Goal: Contribute content: Contribute content

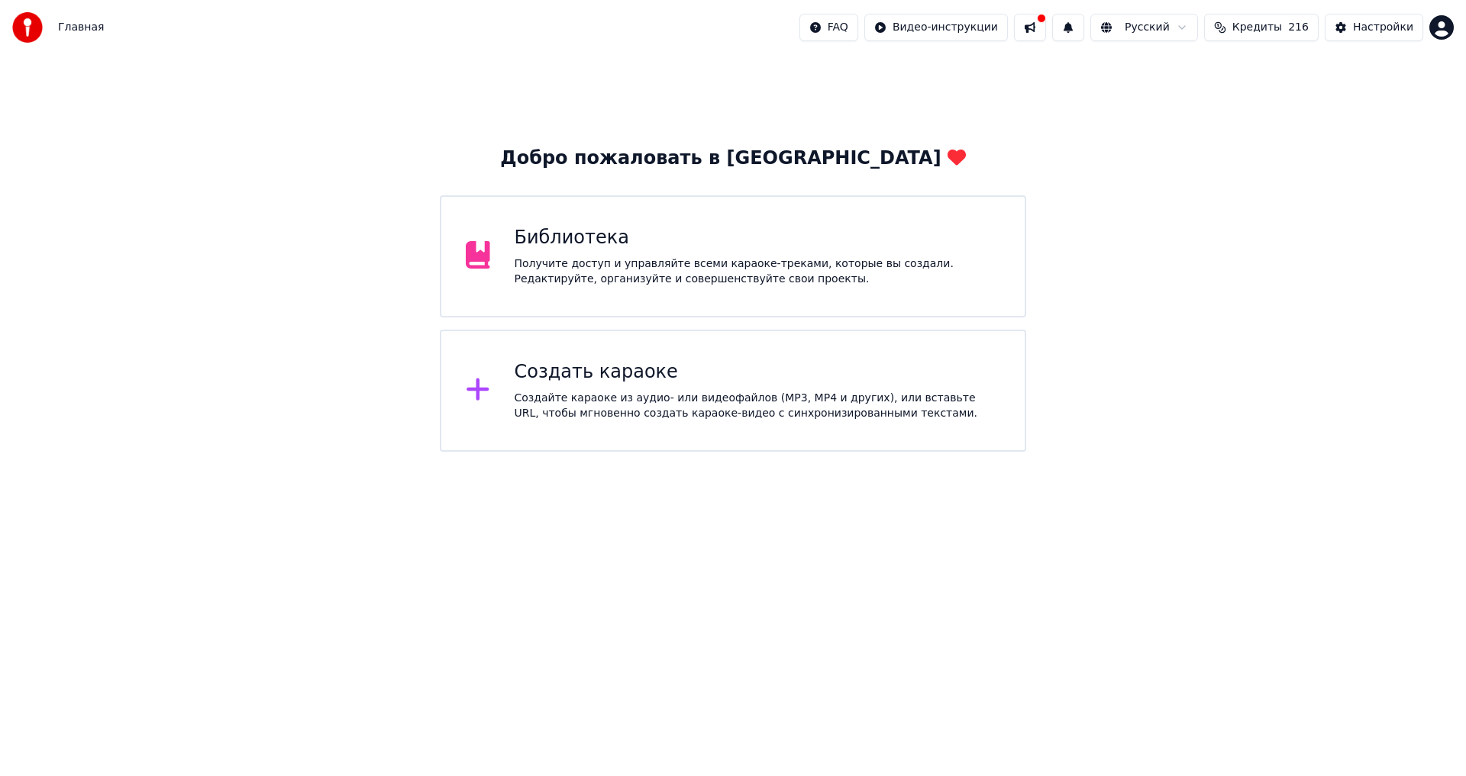
click at [589, 250] on div "Библиотека Получите доступ и управляйте всеми караоке-треками, которые вы созда…" at bounding box center [757, 256] width 486 height 61
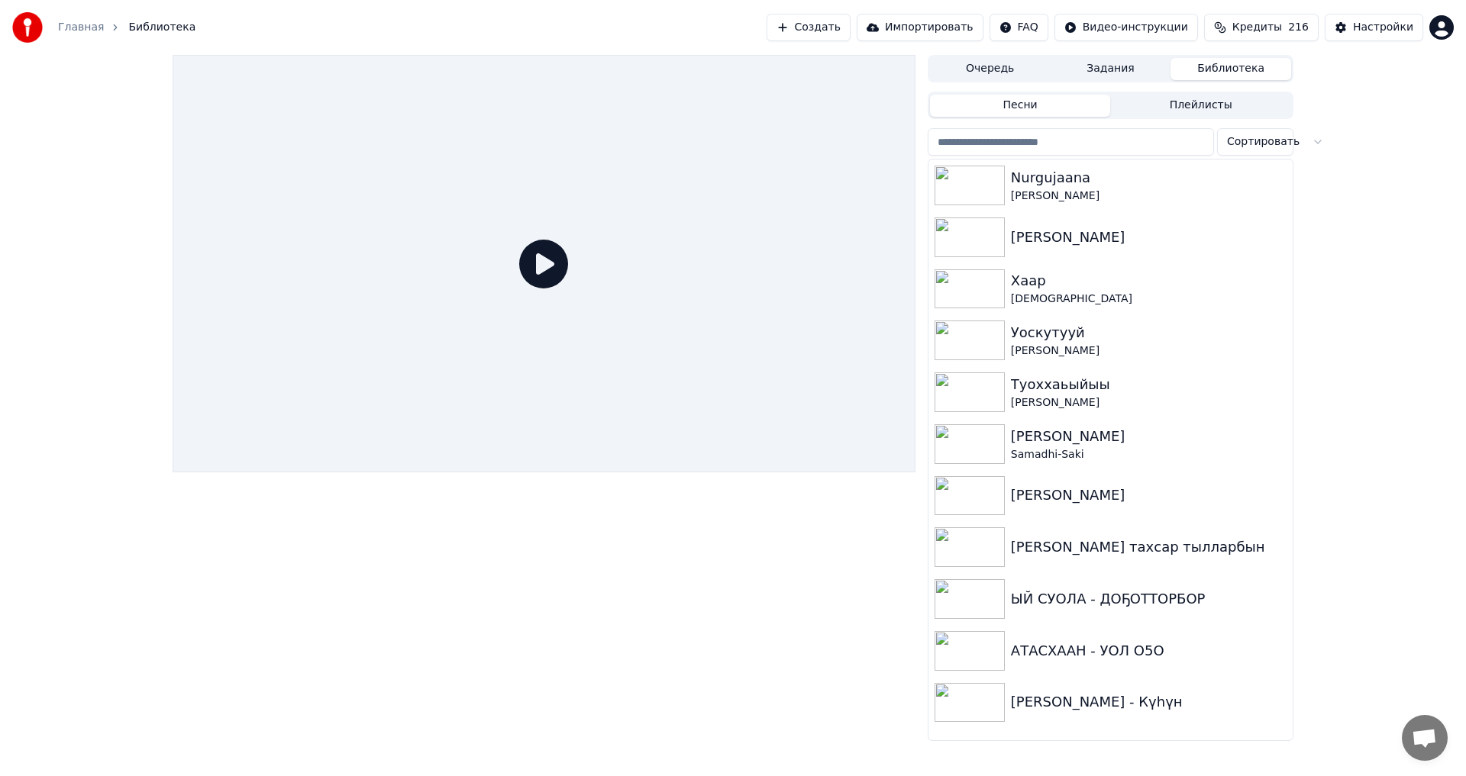
click at [838, 24] on button "Создать" at bounding box center [808, 27] width 84 height 27
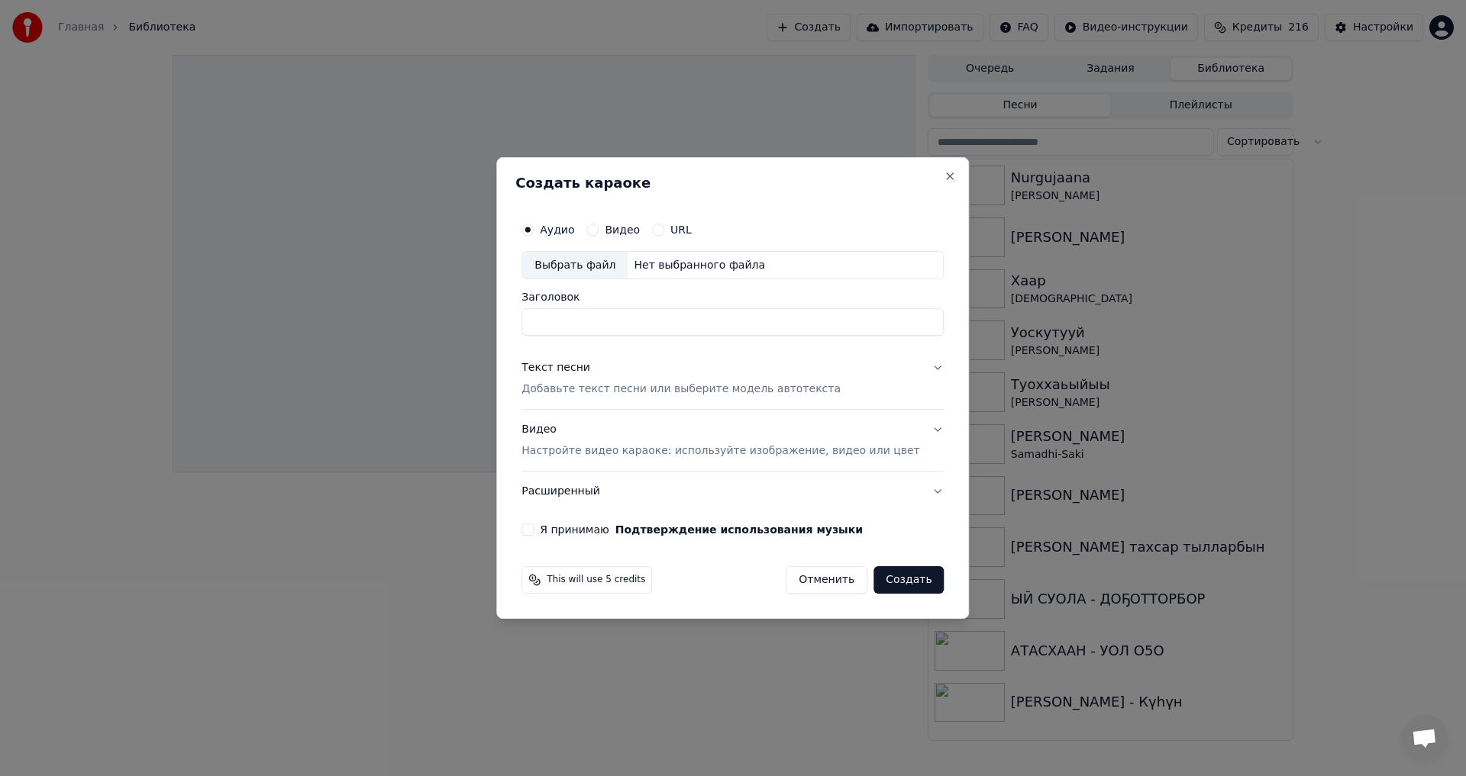
click at [578, 266] on div "Выбрать файл" at bounding box center [574, 265] width 105 height 27
drag, startPoint x: 711, startPoint y: 322, endPoint x: 878, endPoint y: 324, distance: 166.4
click at [877, 324] on input "**********" at bounding box center [732, 322] width 422 height 27
click at [653, 324] on input "**********" at bounding box center [732, 322] width 422 height 27
type input "**********"
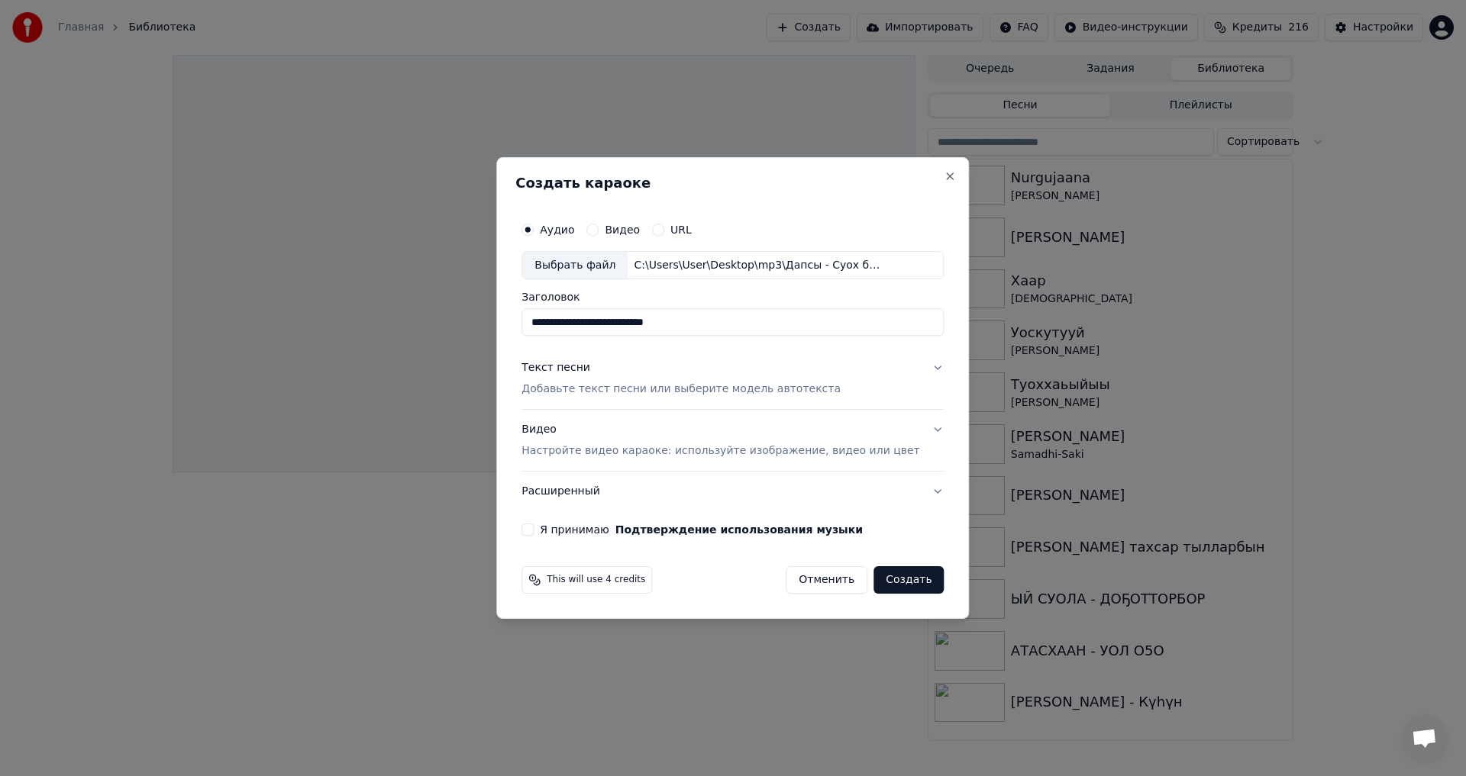
click at [568, 369] on div "Текст песни" at bounding box center [555, 368] width 69 height 15
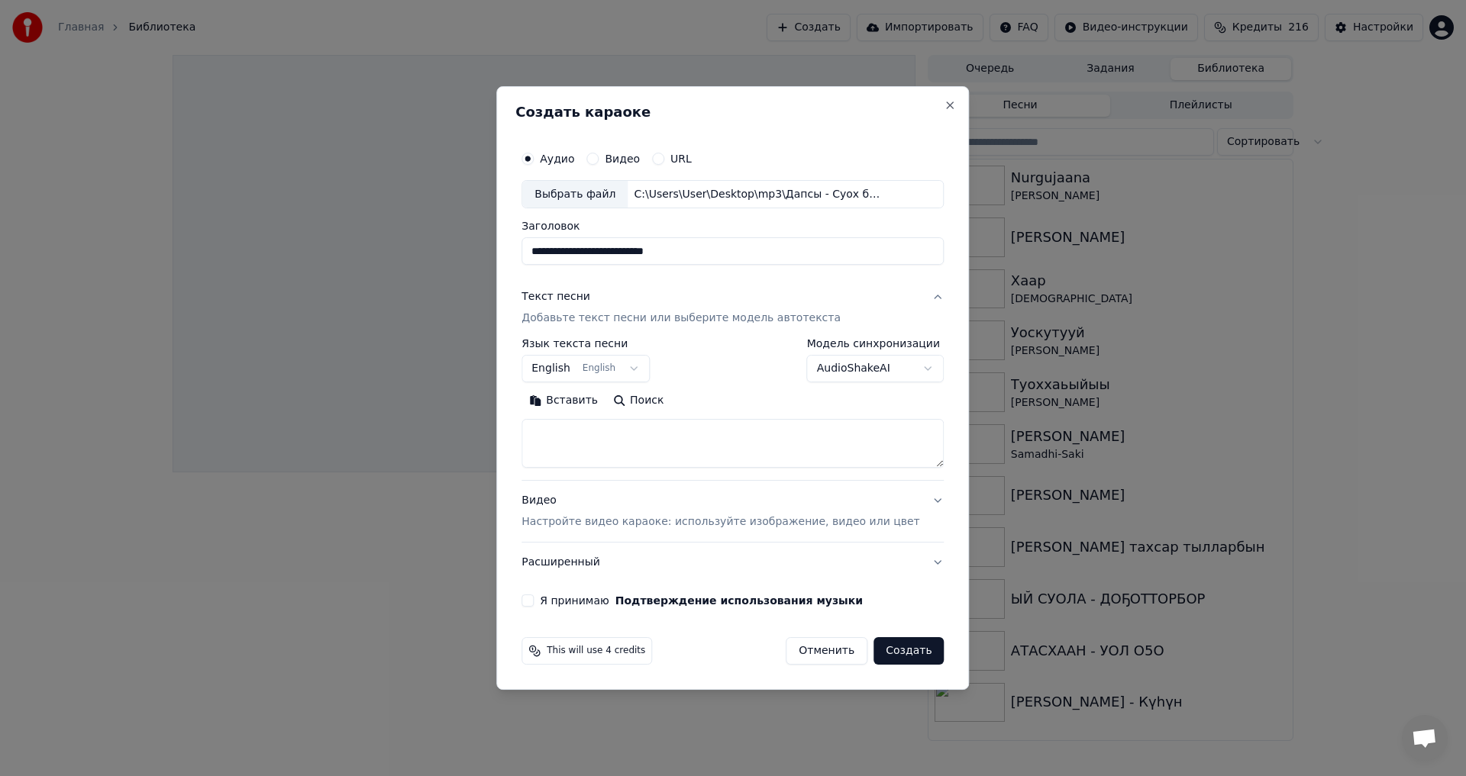
click at [579, 401] on button "Вставить" at bounding box center [563, 401] width 84 height 24
type textarea "**********"
click at [611, 443] on textarea "**********" at bounding box center [709, 444] width 377 height 49
drag, startPoint x: 693, startPoint y: 433, endPoint x: 463, endPoint y: 433, distance: 230.5
click at [472, 435] on body "**********" at bounding box center [733, 388] width 1466 height 776
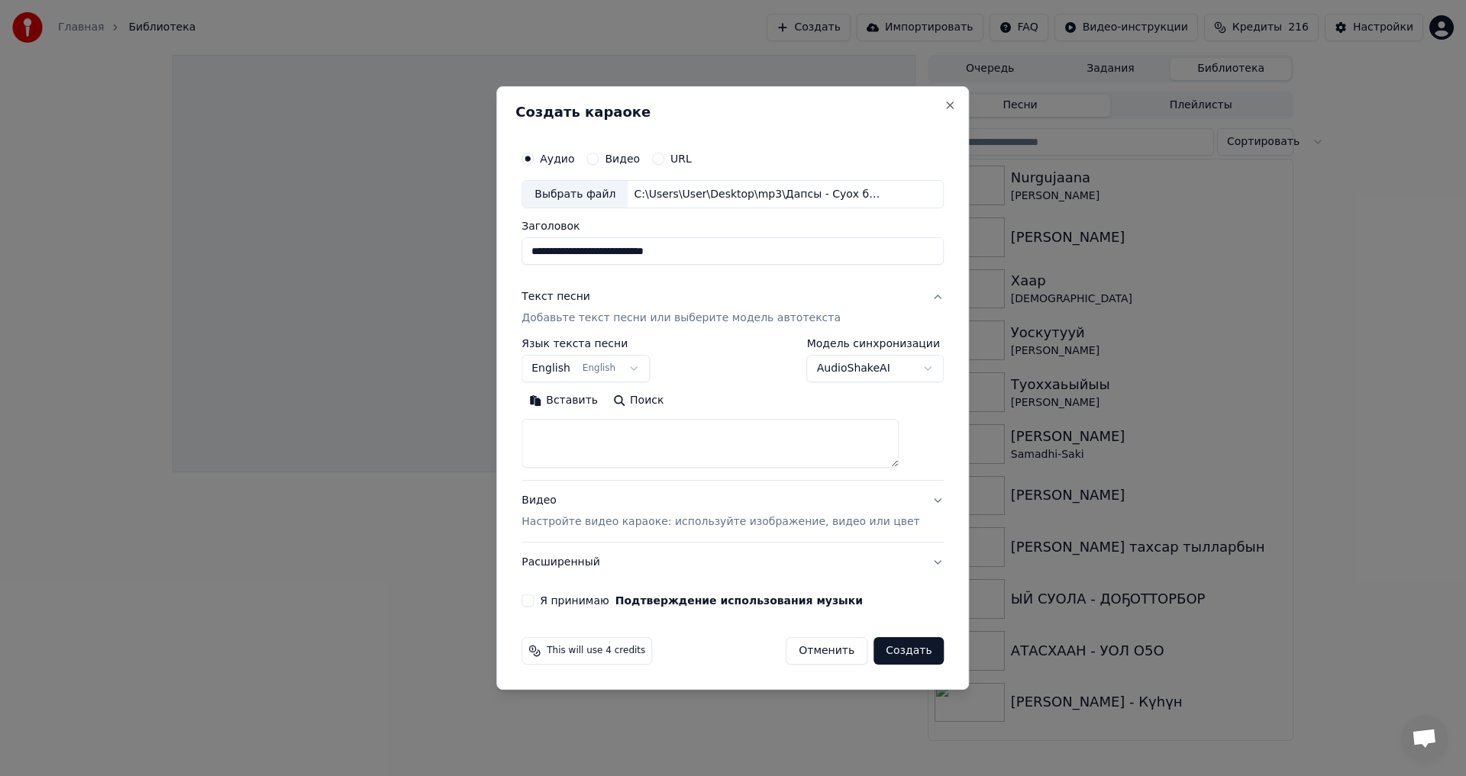
click at [571, 405] on button "Вставить" at bounding box center [563, 401] width 84 height 24
click at [727, 518] on p "Настройте видео караоке: используйте изображение, видео или цвет" at bounding box center [720, 521] width 398 height 15
type textarea "**********"
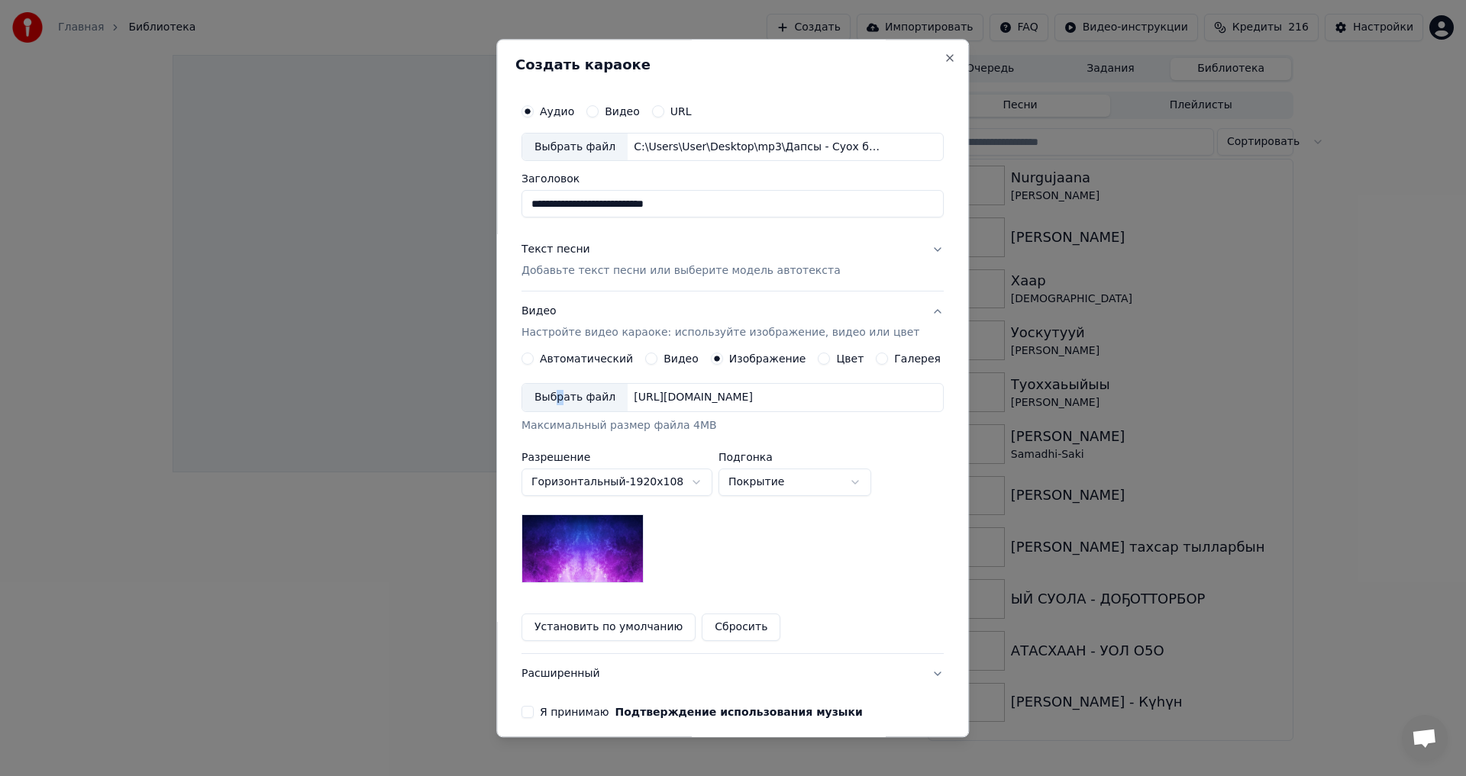
click at [568, 396] on div "Выбрать файл" at bounding box center [574, 398] width 105 height 27
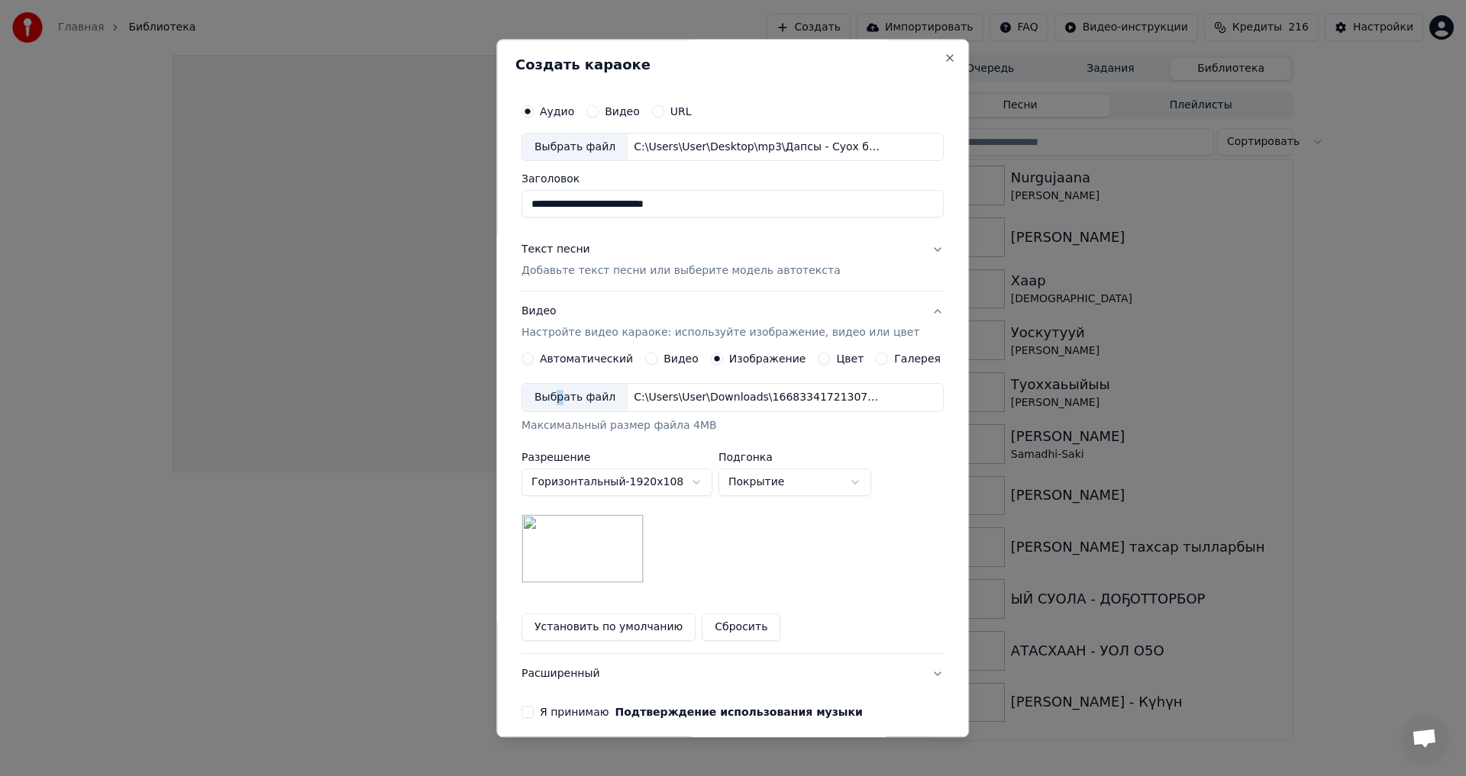
click at [563, 716] on label "Я принимаю Подтверждение использования музыки" at bounding box center [701, 713] width 323 height 11
click at [534, 716] on button "Я принимаю Подтверждение использования музыки" at bounding box center [527, 713] width 12 height 12
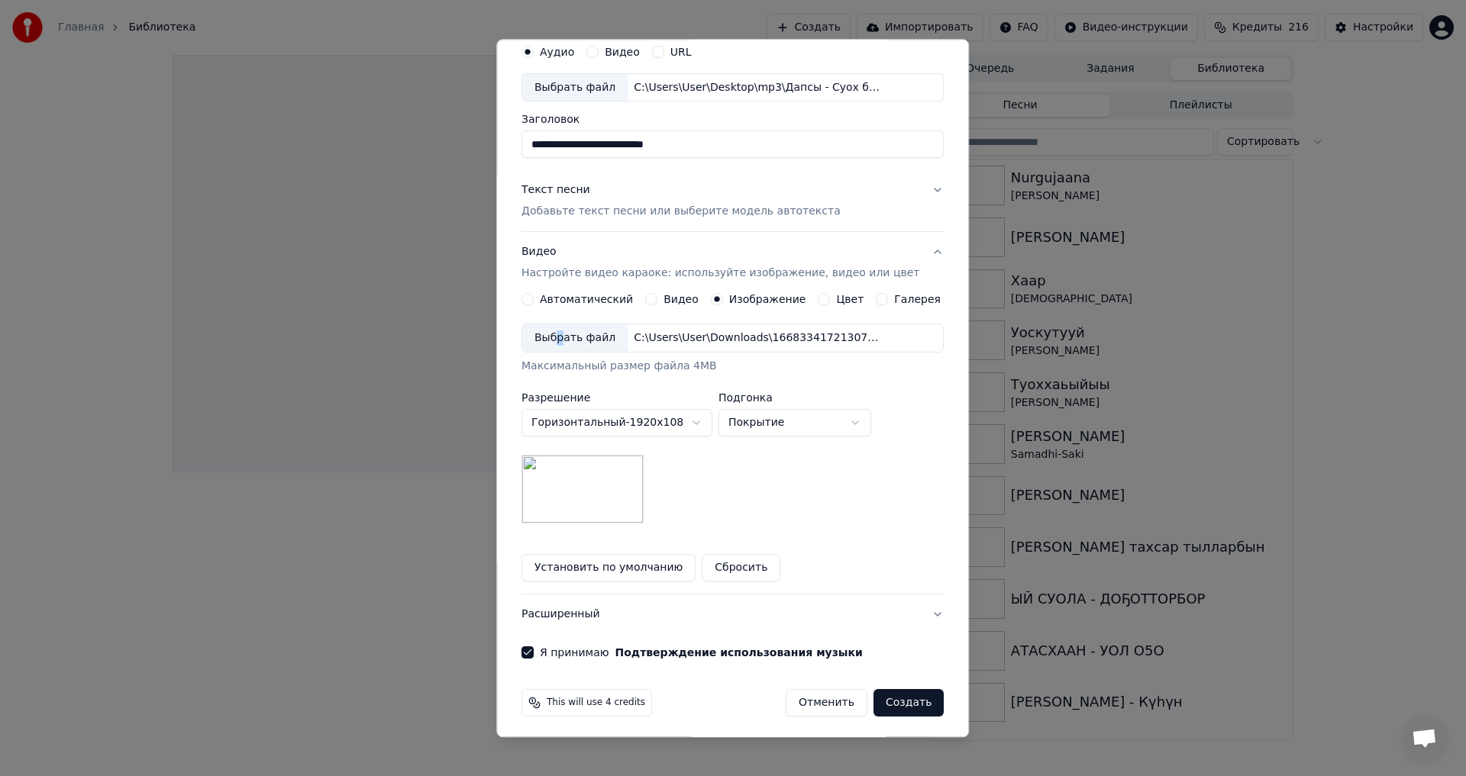
scroll to position [64, 0]
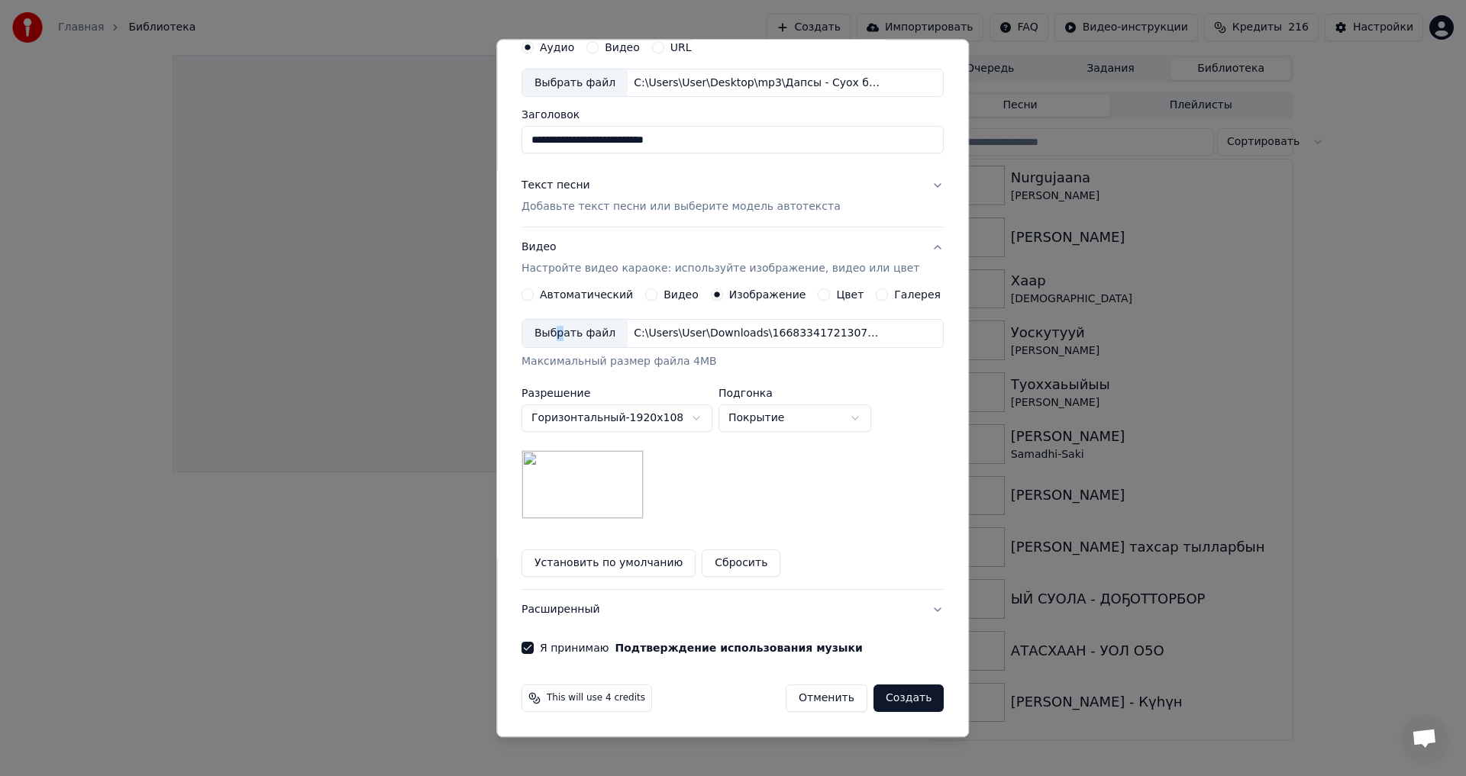
click at [891, 701] on button "Создать" at bounding box center [908, 698] width 70 height 27
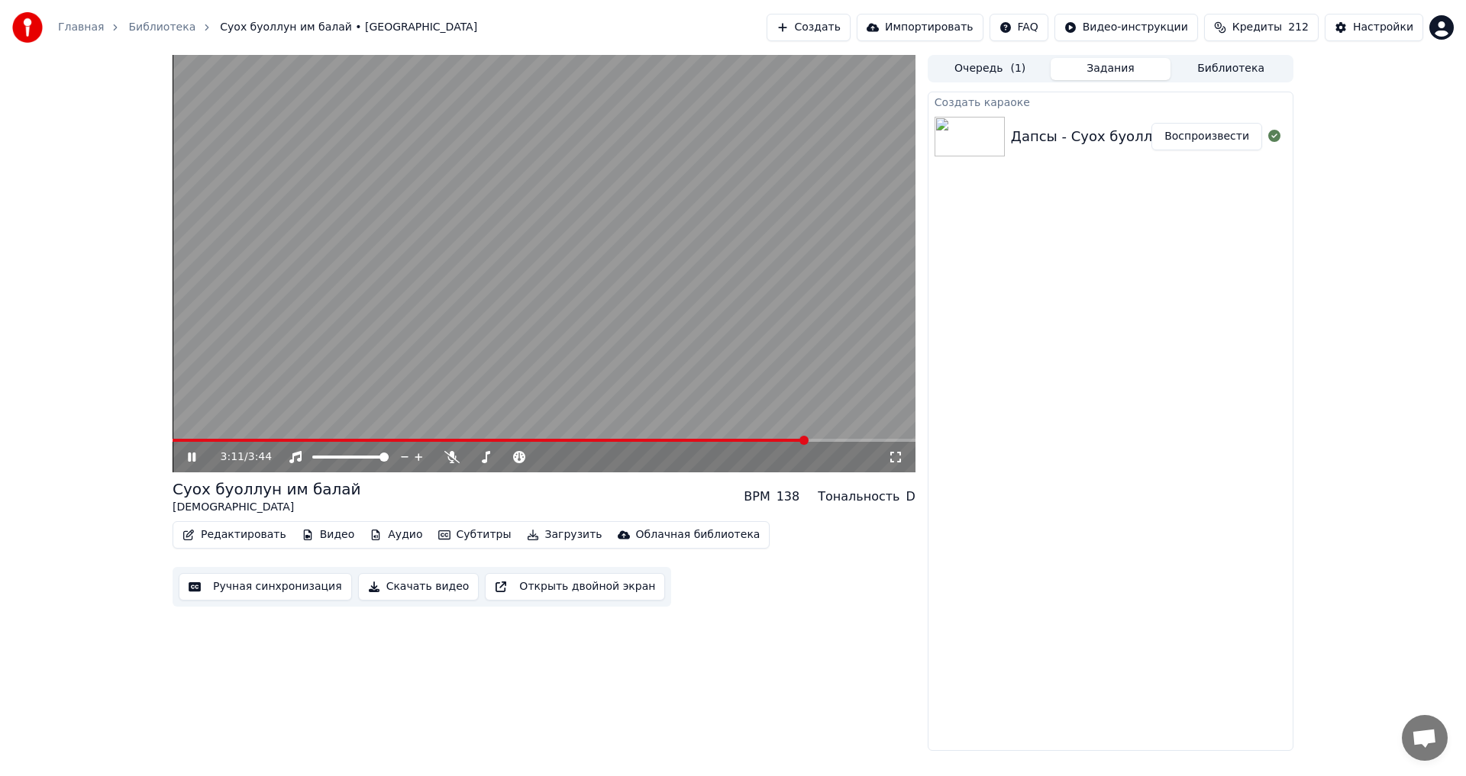
click at [187, 437] on video at bounding box center [544, 264] width 743 height 418
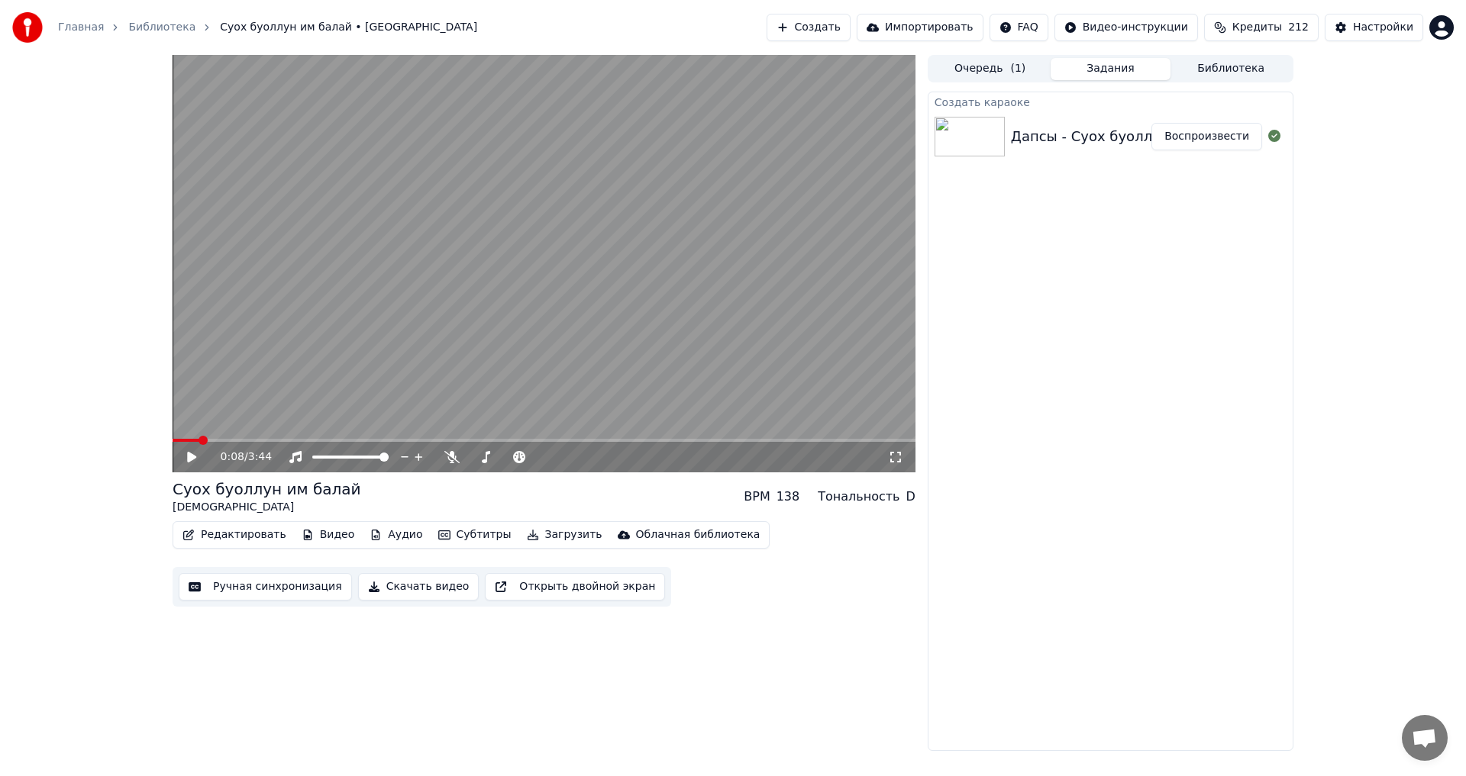
click at [198, 440] on span at bounding box center [186, 440] width 27 height 3
click at [185, 460] on icon at bounding box center [203, 457] width 36 height 12
click at [192, 459] on icon at bounding box center [203, 457] width 36 height 12
click at [214, 532] on button "Редактировать" at bounding box center [234, 534] width 116 height 21
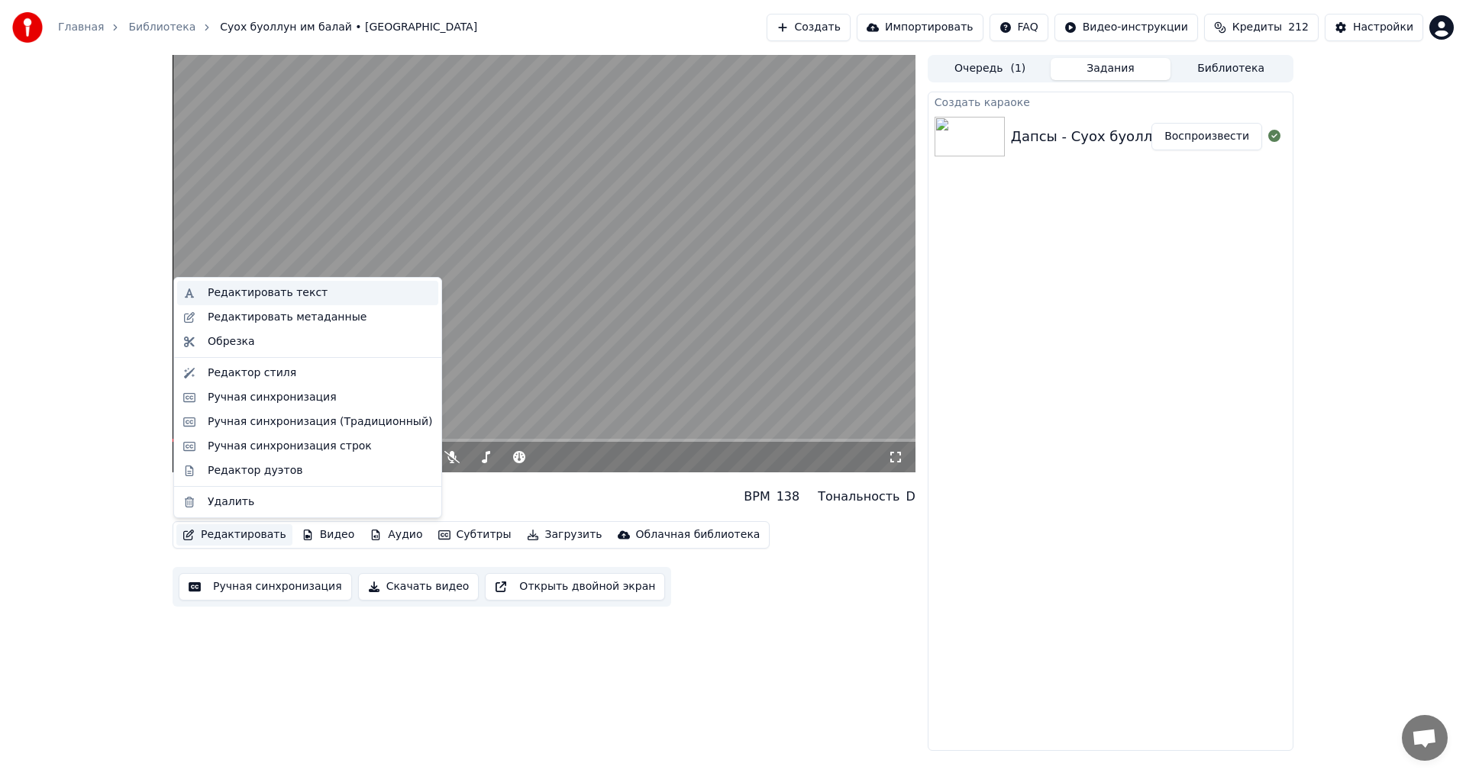
click at [253, 291] on div "Редактировать текст" at bounding box center [268, 292] width 120 height 15
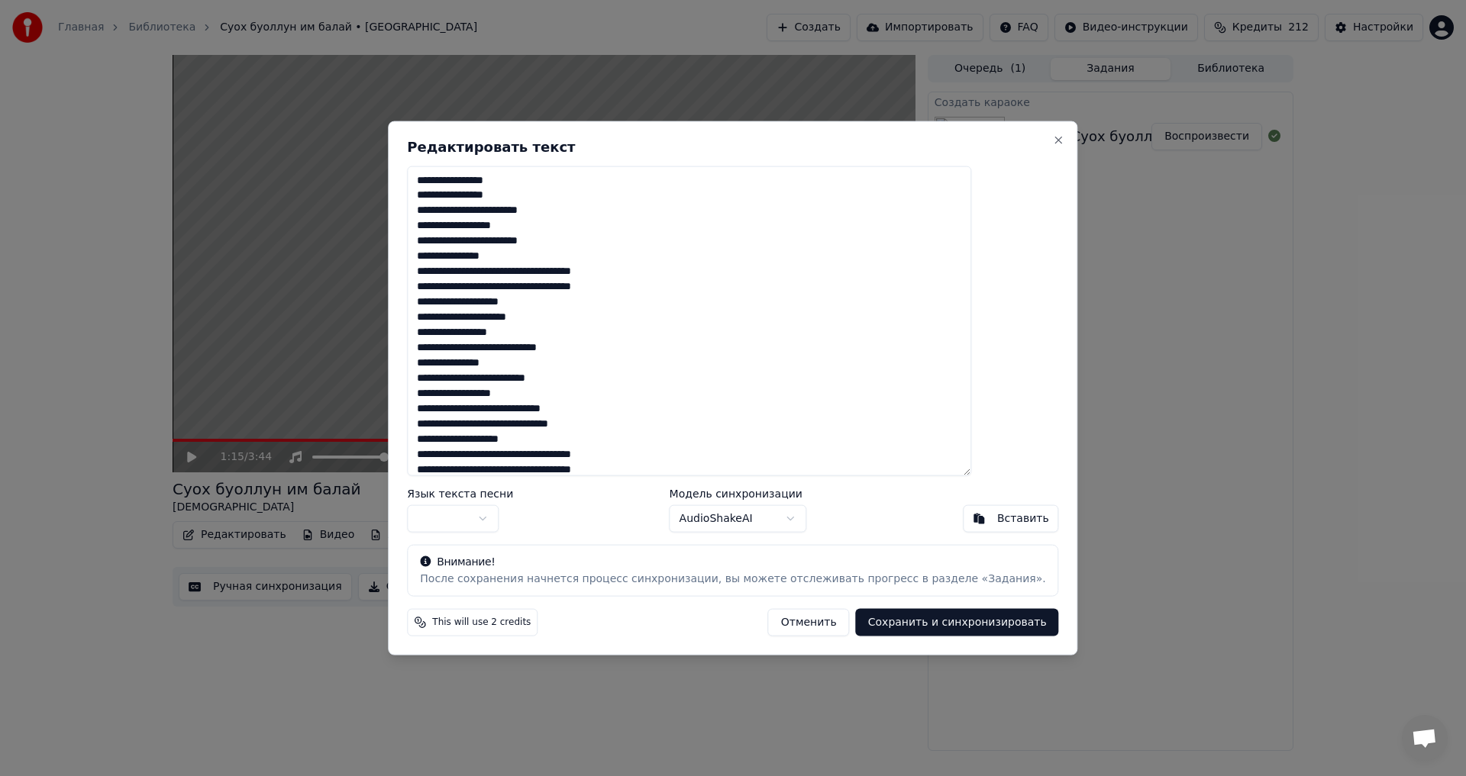
click at [537, 195] on textarea "**********" at bounding box center [689, 321] width 564 height 311
click at [521, 240] on textarea "**********" at bounding box center [689, 321] width 564 height 311
click at [496, 272] on textarea "**********" at bounding box center [689, 321] width 564 height 311
click at [553, 271] on textarea "**********" at bounding box center [689, 321] width 564 height 311
click at [598, 350] on textarea "**********" at bounding box center [689, 321] width 564 height 311
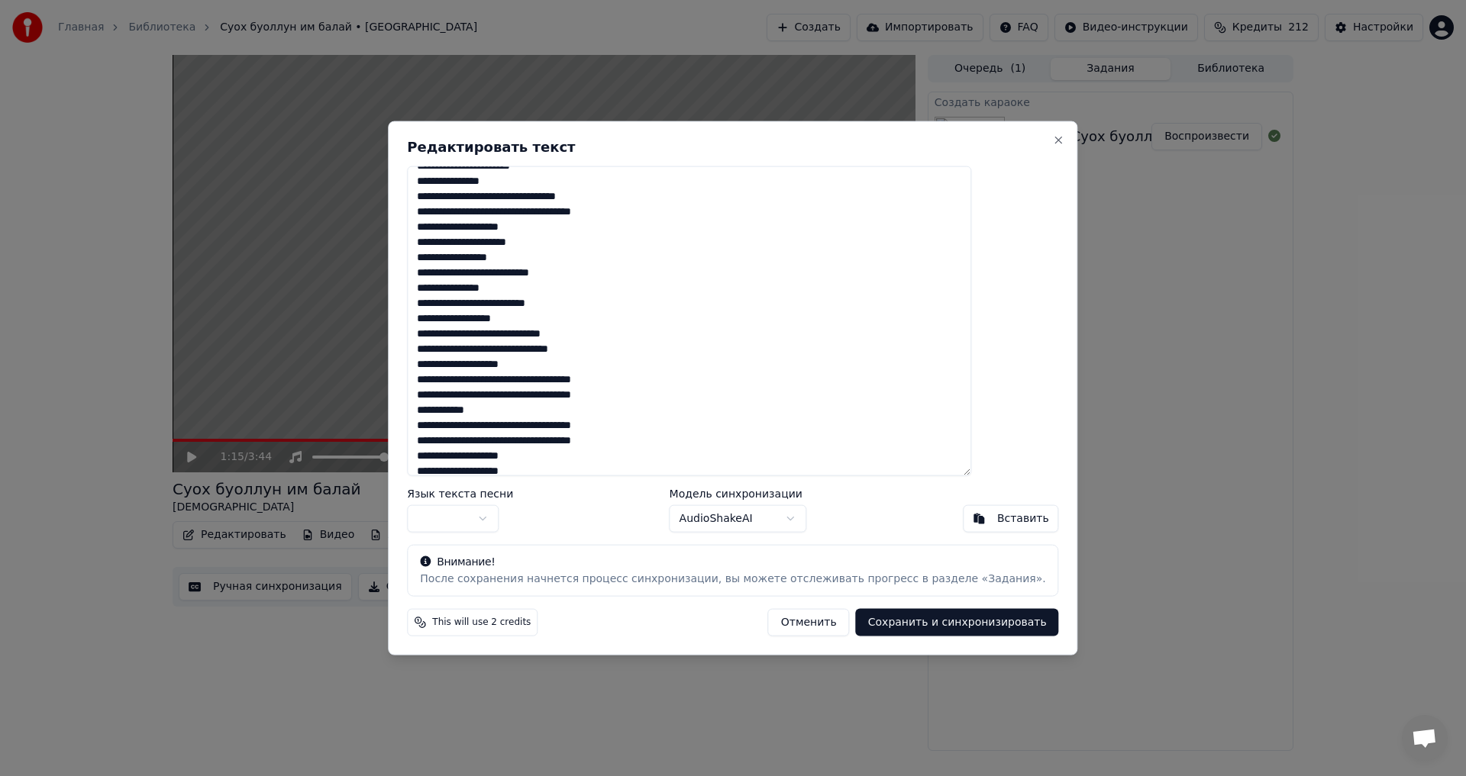
scroll to position [76, 0]
click at [498, 380] on textarea "**********" at bounding box center [689, 321] width 564 height 311
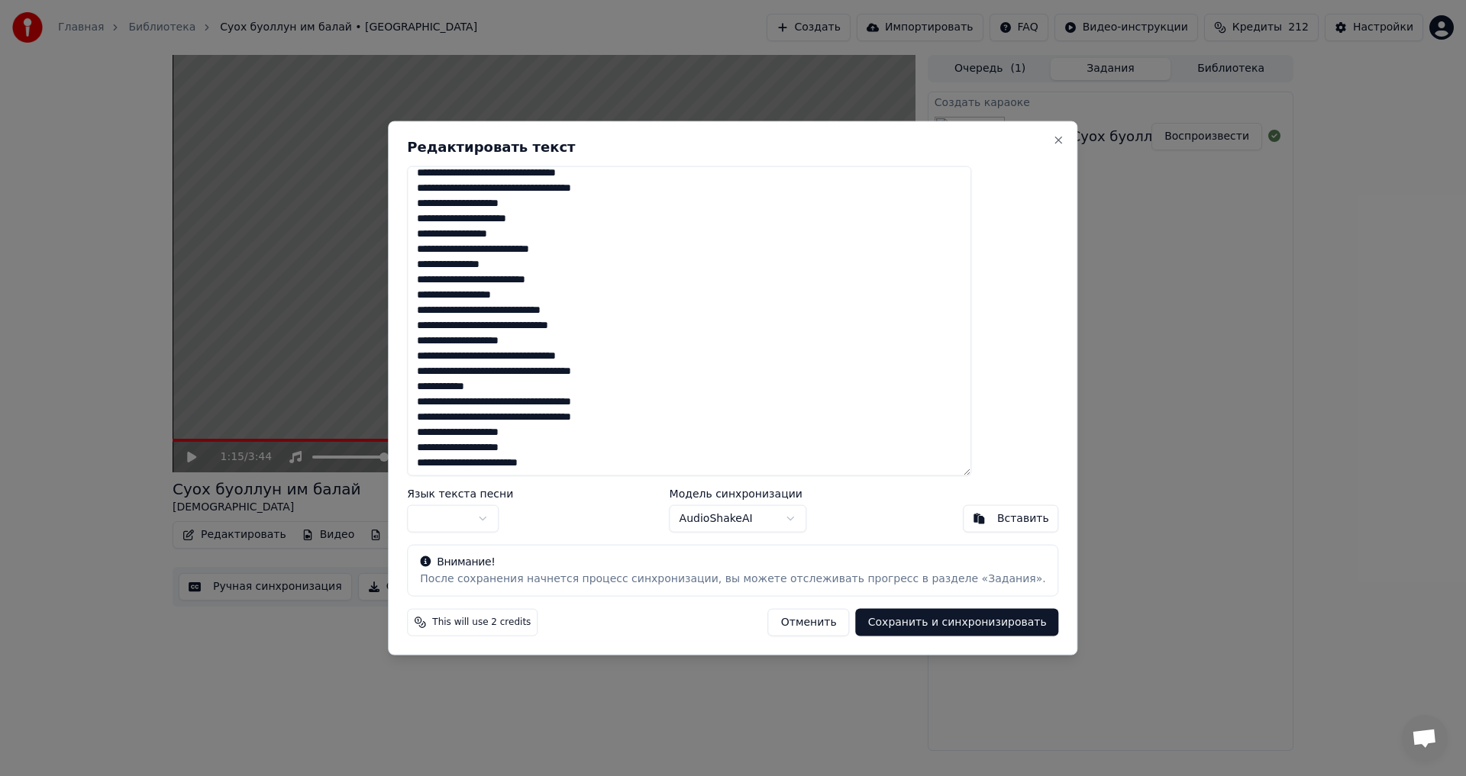
scroll to position [100, 0]
click at [497, 402] on textarea "**********" at bounding box center [689, 321] width 564 height 311
type textarea "**********"
click at [905, 622] on button "Сохранить и синхронизировать" at bounding box center [957, 622] width 203 height 27
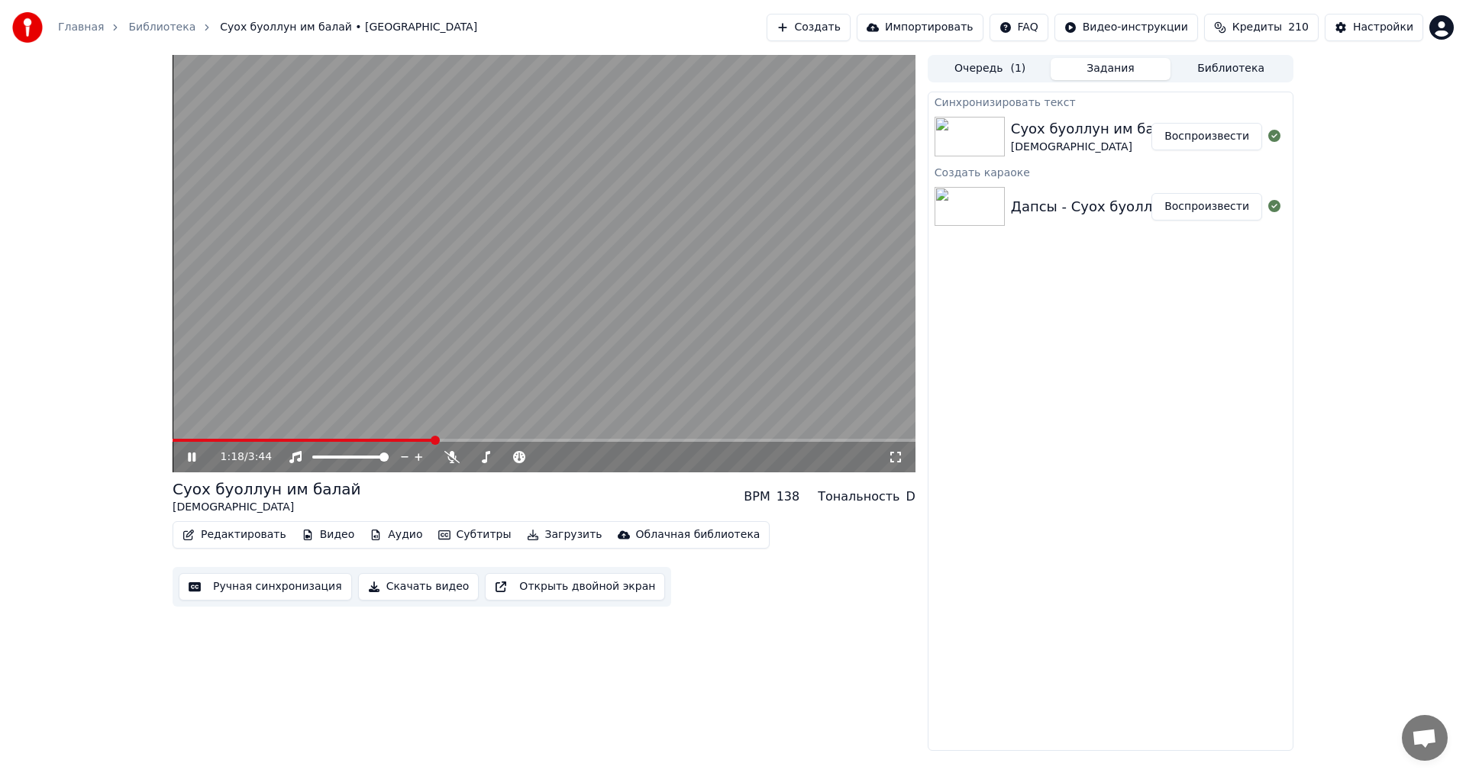
click at [192, 463] on icon at bounding box center [203, 457] width 36 height 12
click at [193, 447] on div "1:18 / 3:44" at bounding box center [544, 457] width 743 height 31
click at [193, 439] on span at bounding box center [303, 440] width 261 height 3
click at [187, 462] on icon at bounding box center [203, 457] width 36 height 12
click at [518, 463] on div at bounding box center [521, 457] width 123 height 15
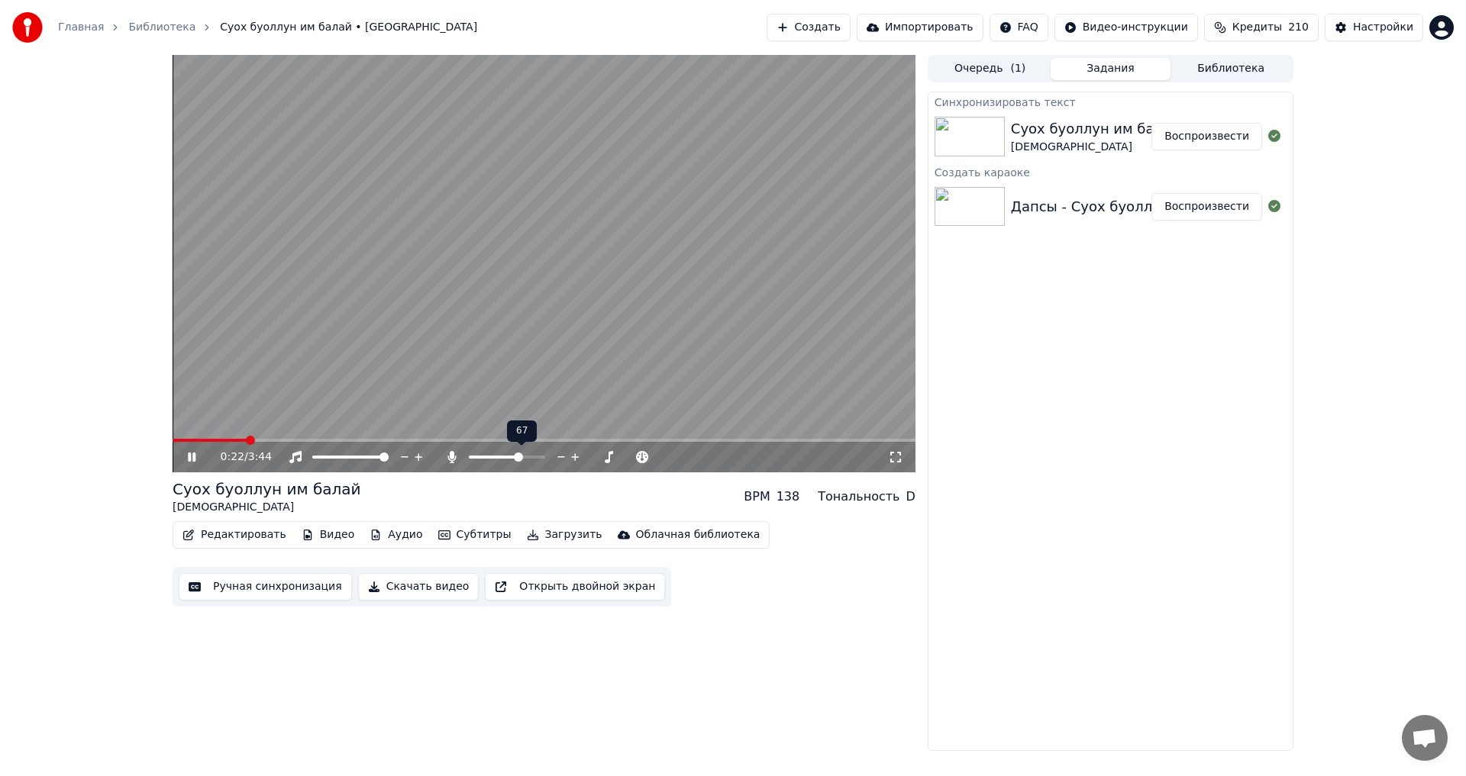
click at [521, 456] on span at bounding box center [507, 457] width 76 height 3
click at [532, 460] on div at bounding box center [521, 457] width 123 height 15
click at [193, 460] on icon at bounding box center [192, 457] width 8 height 9
click at [173, 439] on div "1:17 / 3:44 Суох буоллун им балай Дапсы BPM 138 Тональность D Редактировать Вид…" at bounding box center [732, 403] width 1145 height 696
click at [176, 440] on span at bounding box center [301, 440] width 257 height 3
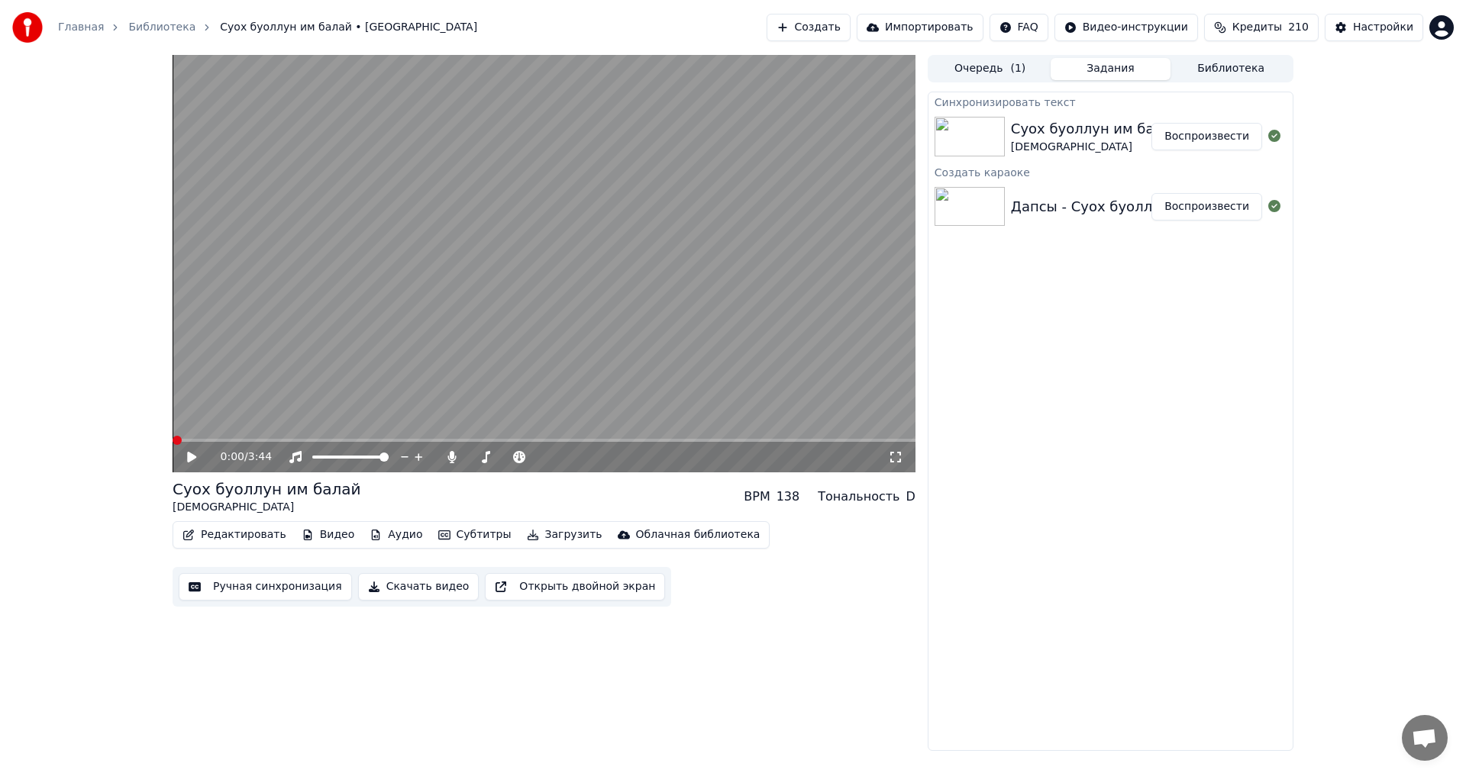
click at [173, 440] on span at bounding box center [177, 440] width 9 height 9
click at [190, 455] on icon at bounding box center [191, 457] width 9 height 11
drag, startPoint x: 200, startPoint y: 435, endPoint x: 212, endPoint y: 437, distance: 12.3
click at [201, 435] on video at bounding box center [544, 264] width 743 height 418
click at [208, 438] on video at bounding box center [544, 264] width 743 height 418
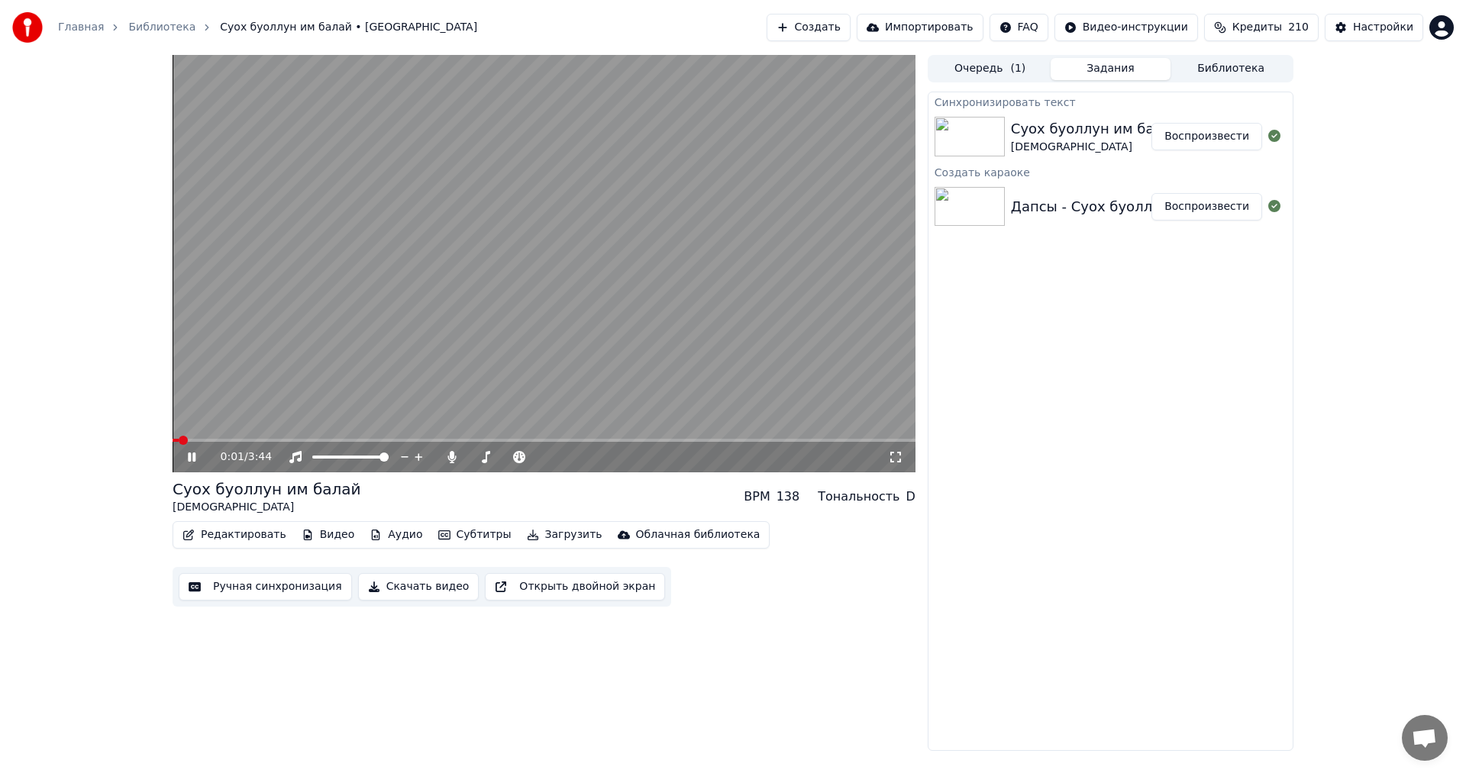
click at [207, 437] on video at bounding box center [544, 264] width 743 height 418
click at [211, 442] on span at bounding box center [544, 440] width 743 height 3
click at [236, 437] on video at bounding box center [544, 264] width 743 height 418
click at [229, 437] on video at bounding box center [544, 264] width 743 height 418
click at [246, 440] on span at bounding box center [544, 440] width 743 height 3
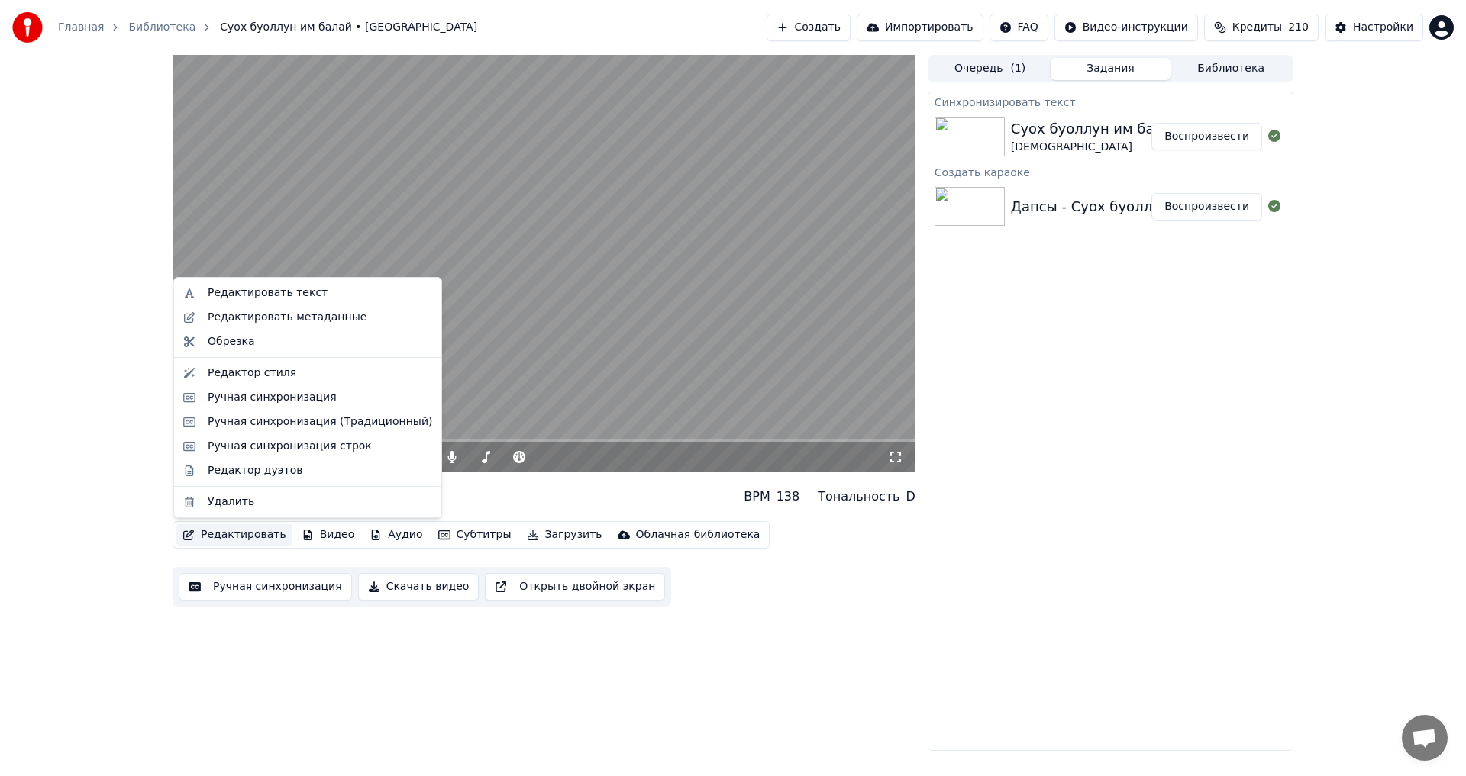
click at [230, 530] on button "Редактировать" at bounding box center [234, 534] width 116 height 21
click at [242, 295] on div "Редактировать текст" at bounding box center [268, 292] width 120 height 15
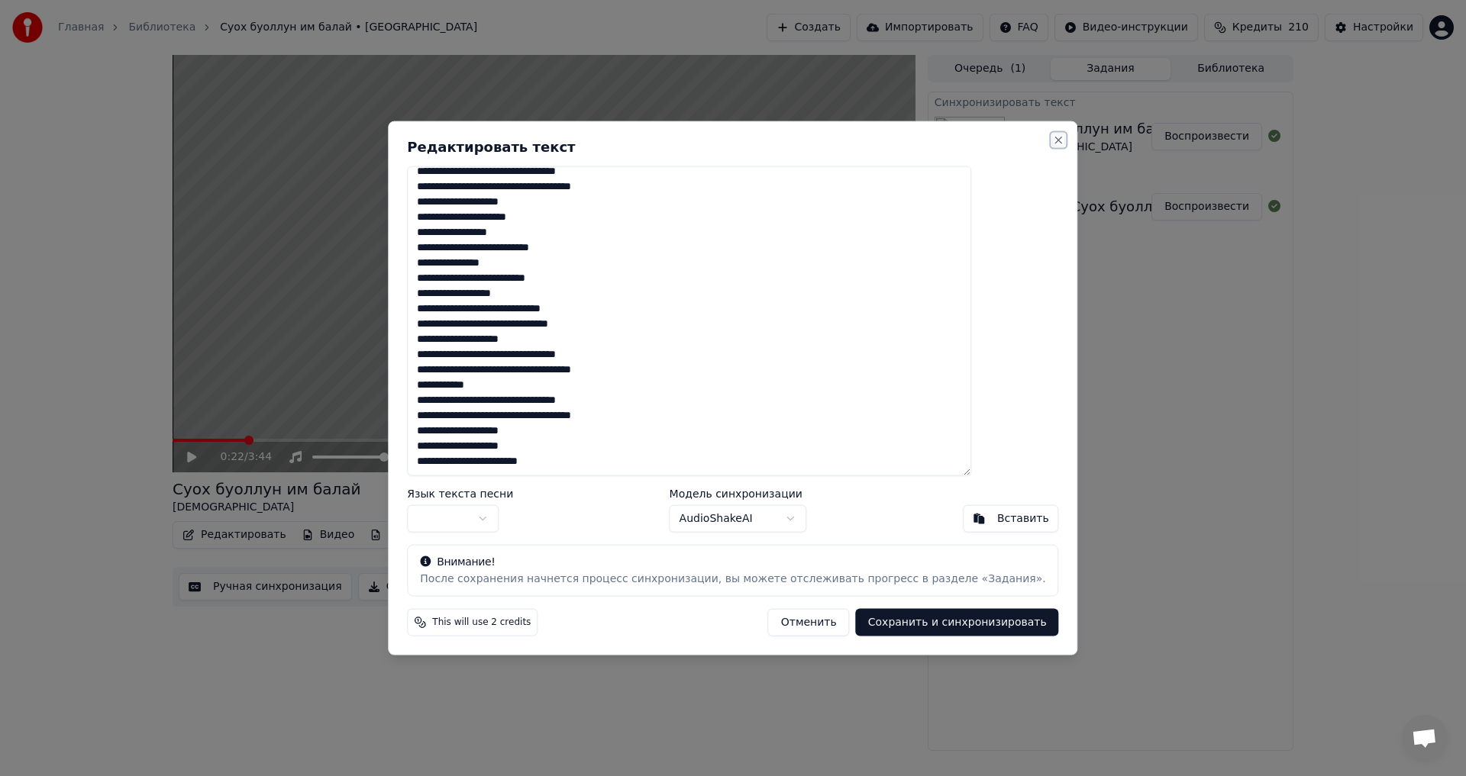
click at [1053, 139] on button "Close" at bounding box center [1059, 140] width 12 height 12
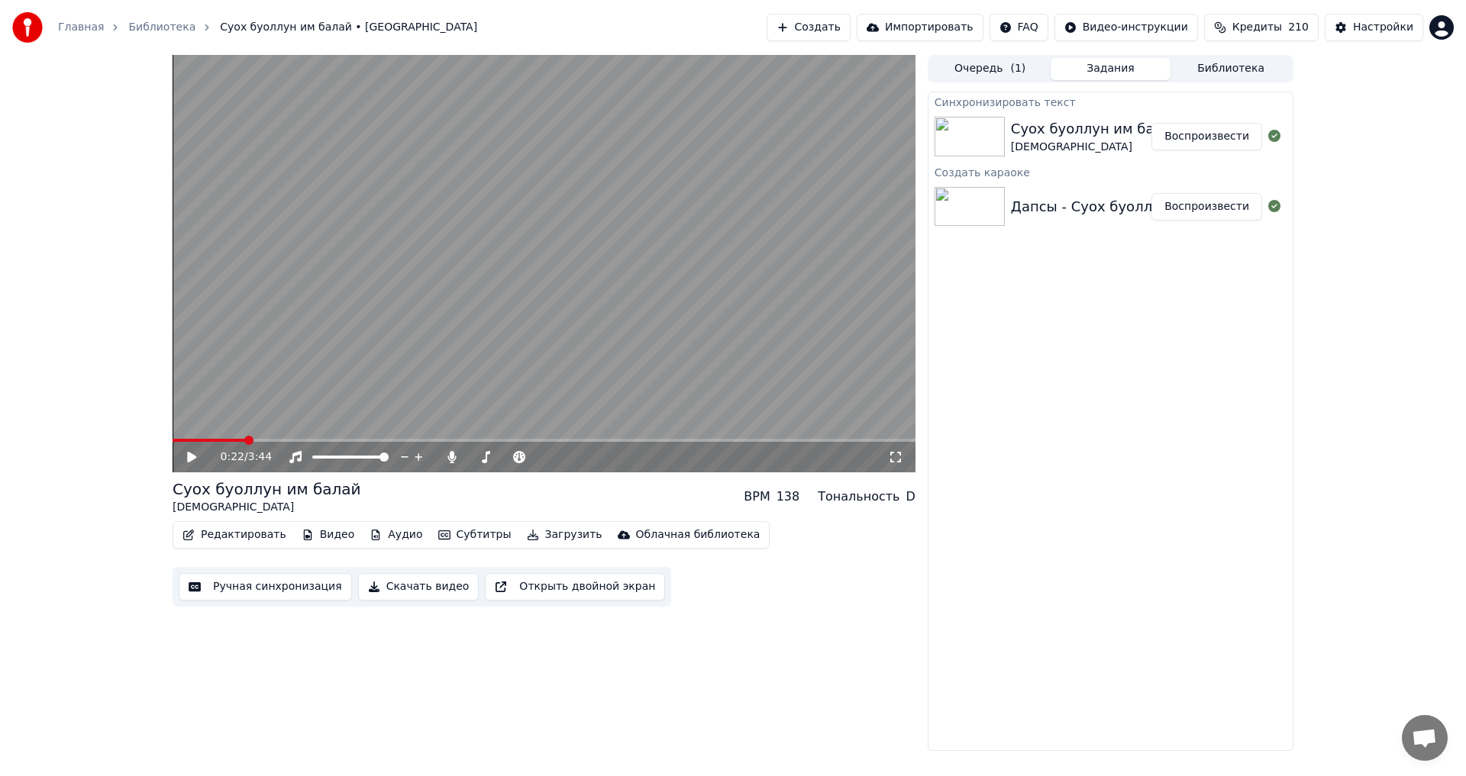
click at [1055, 134] on div "Суох буоллун им балай" at bounding box center [1095, 128] width 169 height 21
click at [1034, 200] on div "Дапсы - Суох буоллун им балай" at bounding box center [1126, 206] width 230 height 21
click at [1040, 137] on div "Суох буоллун им балай" at bounding box center [1095, 128] width 169 height 21
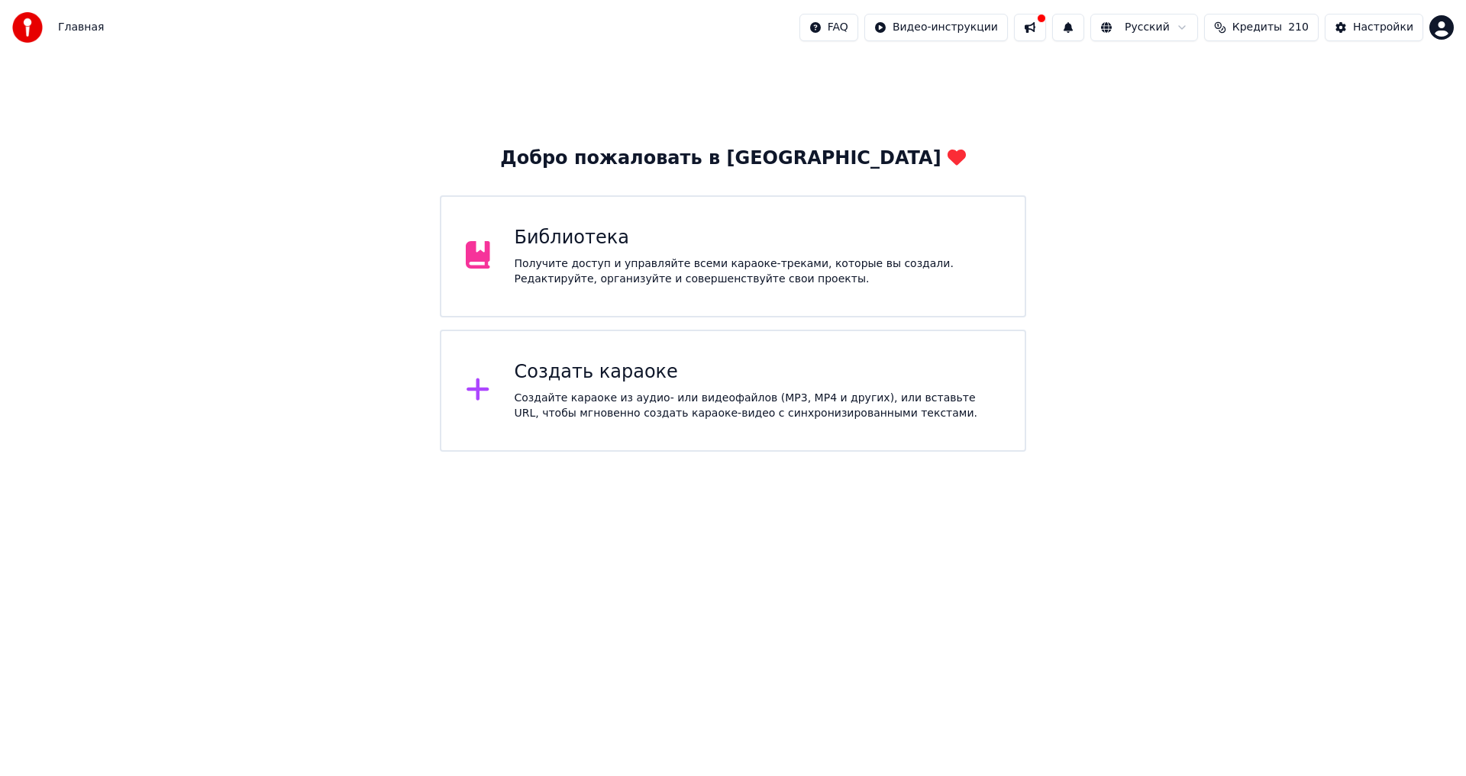
click at [573, 264] on div "Получите доступ и управляйте всеми караоке-треками, которые вы создали. Редакти…" at bounding box center [757, 271] width 486 height 31
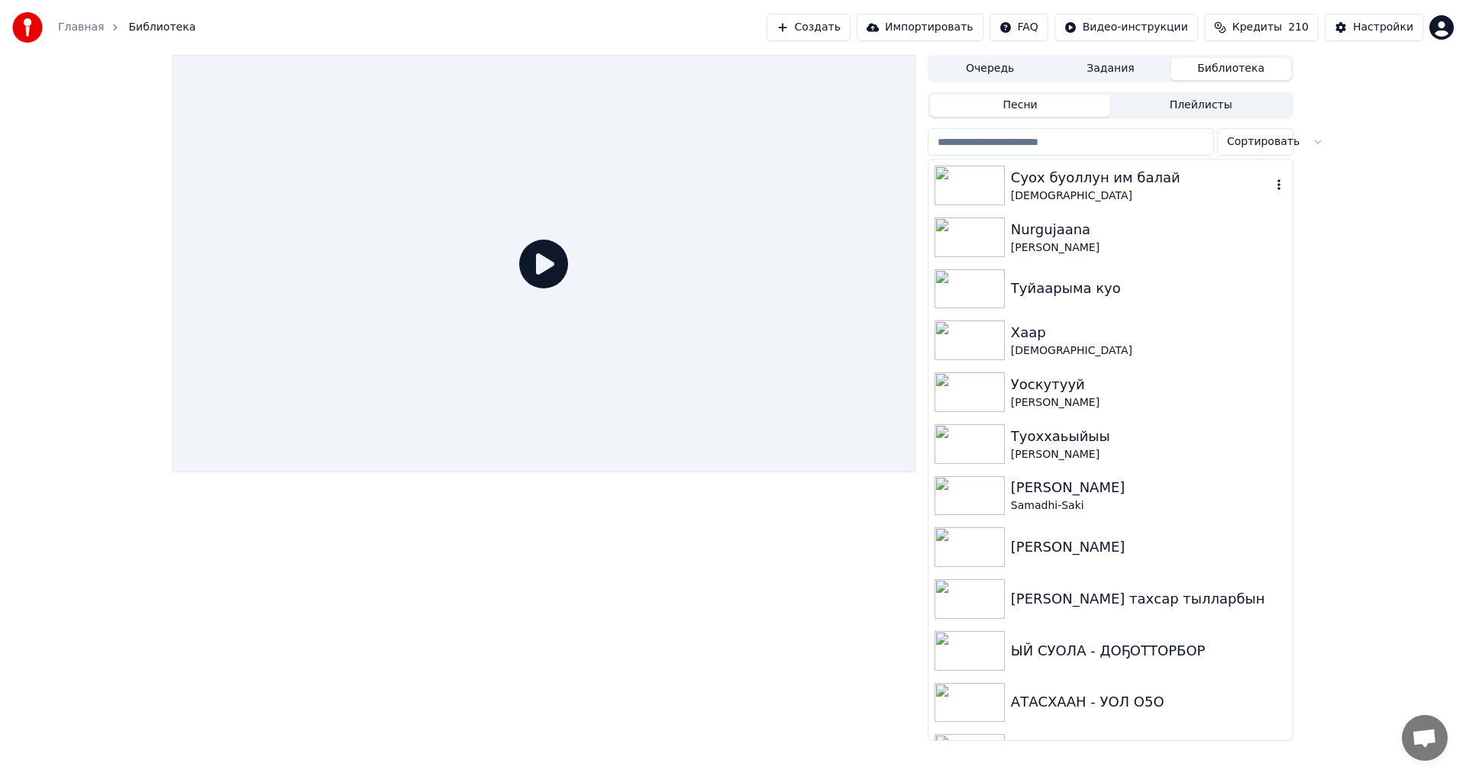
click at [1089, 182] on div "Суох буоллун им балай" at bounding box center [1141, 177] width 260 height 21
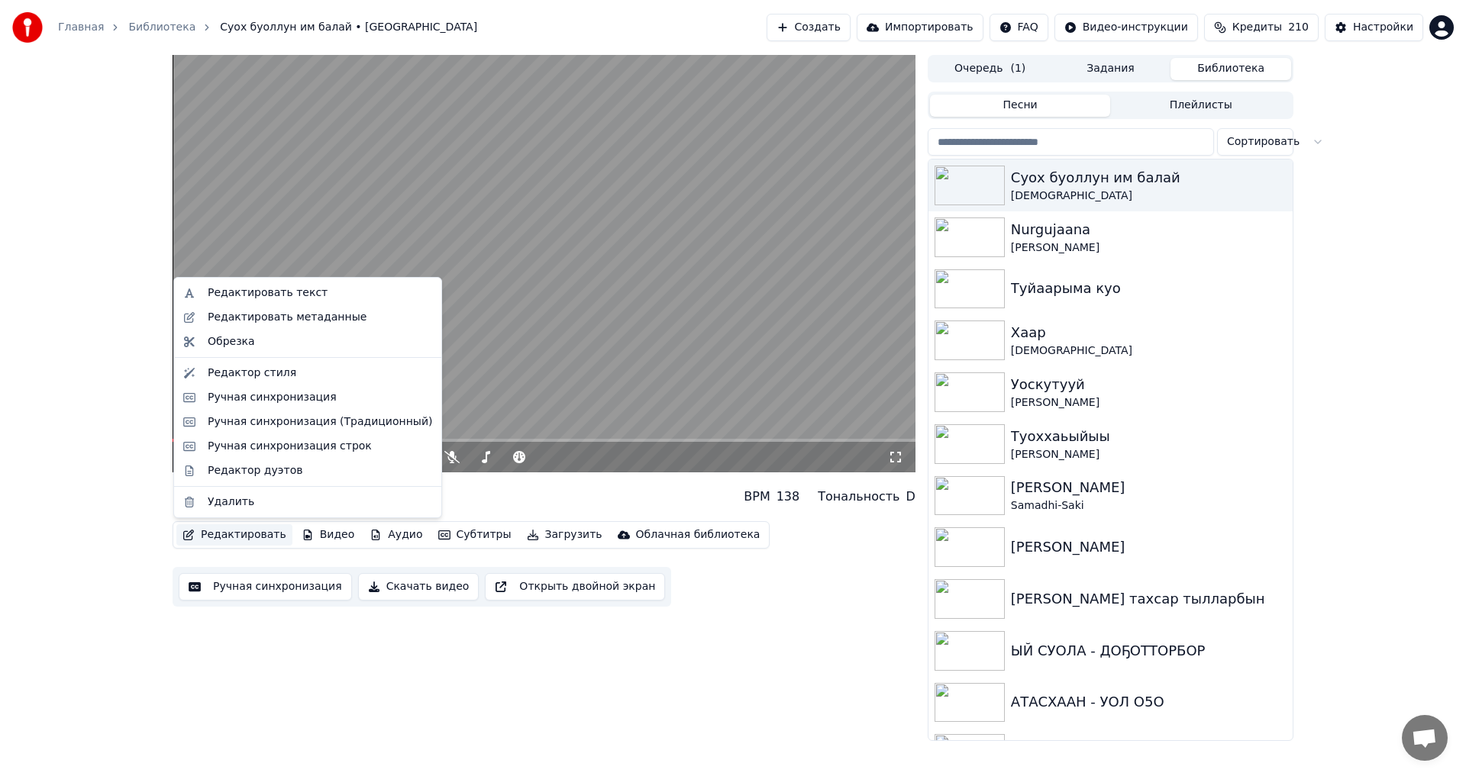
click at [223, 535] on button "Редактировать" at bounding box center [234, 534] width 116 height 21
click at [570, 315] on video at bounding box center [544, 264] width 743 height 418
click at [215, 537] on button "Редактировать" at bounding box center [234, 534] width 116 height 21
click at [239, 291] on div "Редактировать текст" at bounding box center [268, 292] width 120 height 15
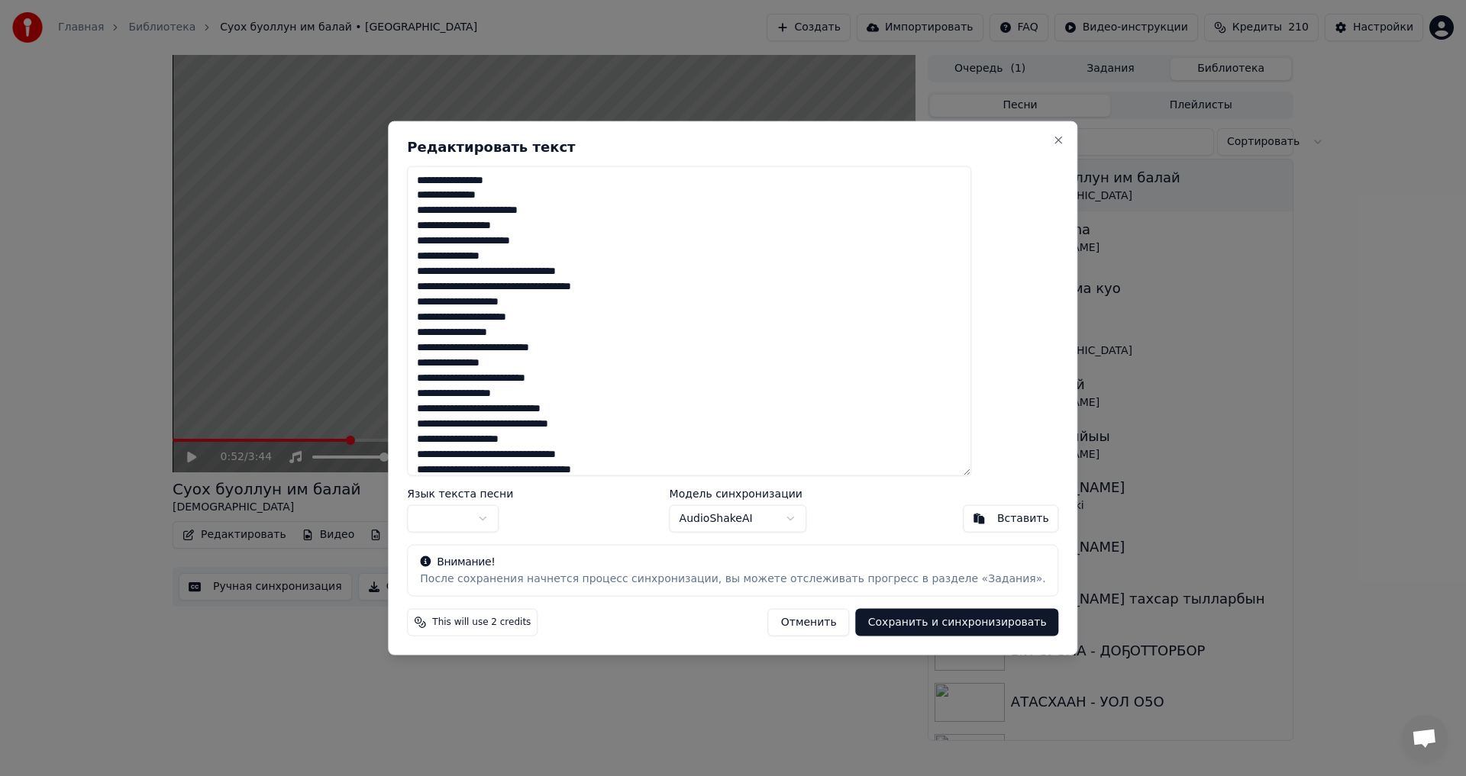
click at [495, 271] on textarea "**********" at bounding box center [689, 321] width 564 height 311
click at [522, 266] on textarea "**********" at bounding box center [689, 321] width 564 height 311
click at [885, 625] on button "Сохранить и синхронизировать" at bounding box center [957, 622] width 203 height 27
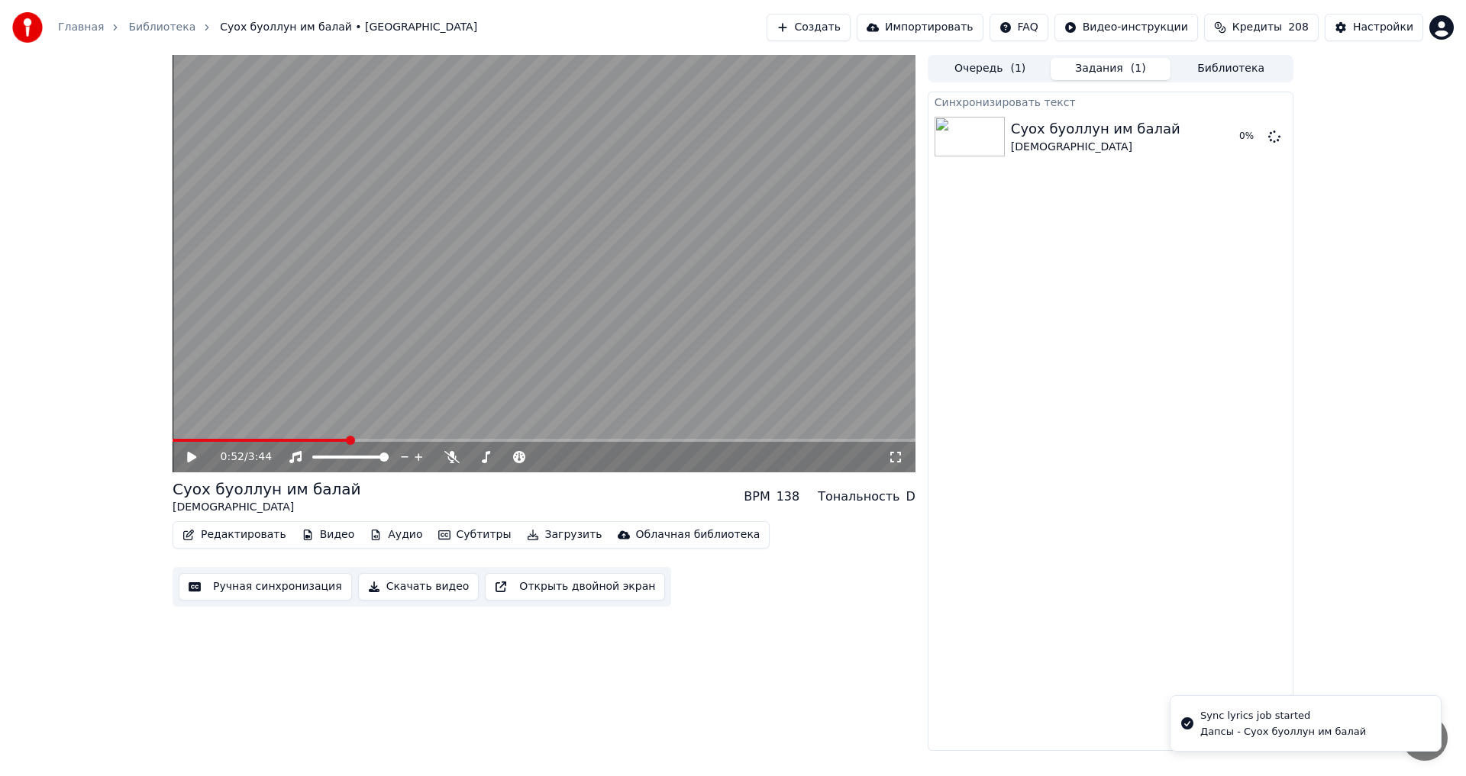
click at [206, 440] on span at bounding box center [261, 440] width 176 height 3
click at [193, 462] on icon at bounding box center [203, 457] width 36 height 12
click at [239, 437] on video at bounding box center [544, 264] width 743 height 418
click at [250, 440] on span at bounding box center [544, 440] width 743 height 3
click at [196, 457] on icon at bounding box center [203, 457] width 36 height 12
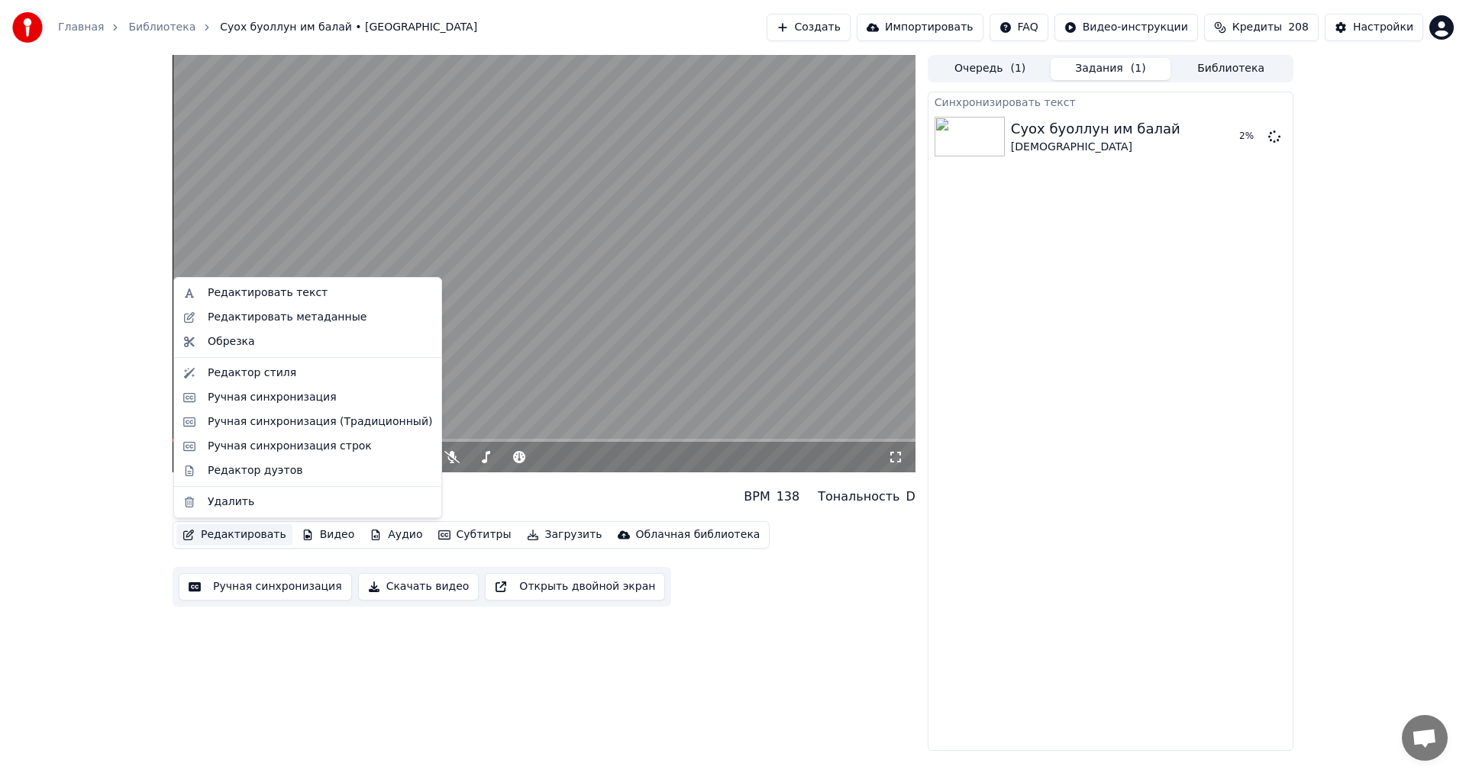
click at [218, 535] on button "Редактировать" at bounding box center [234, 534] width 116 height 21
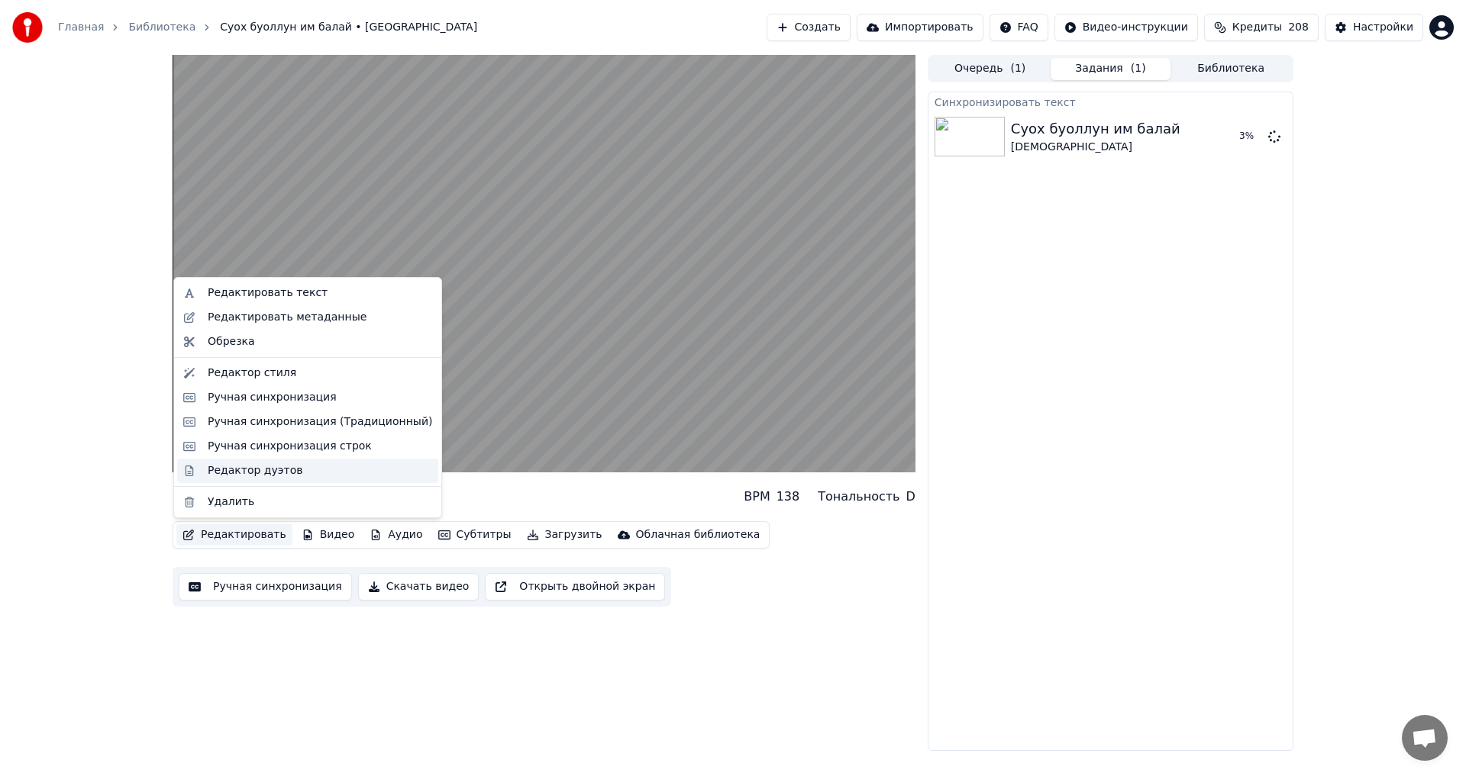
click at [235, 468] on div "Редактор дуэтов" at bounding box center [255, 470] width 95 height 15
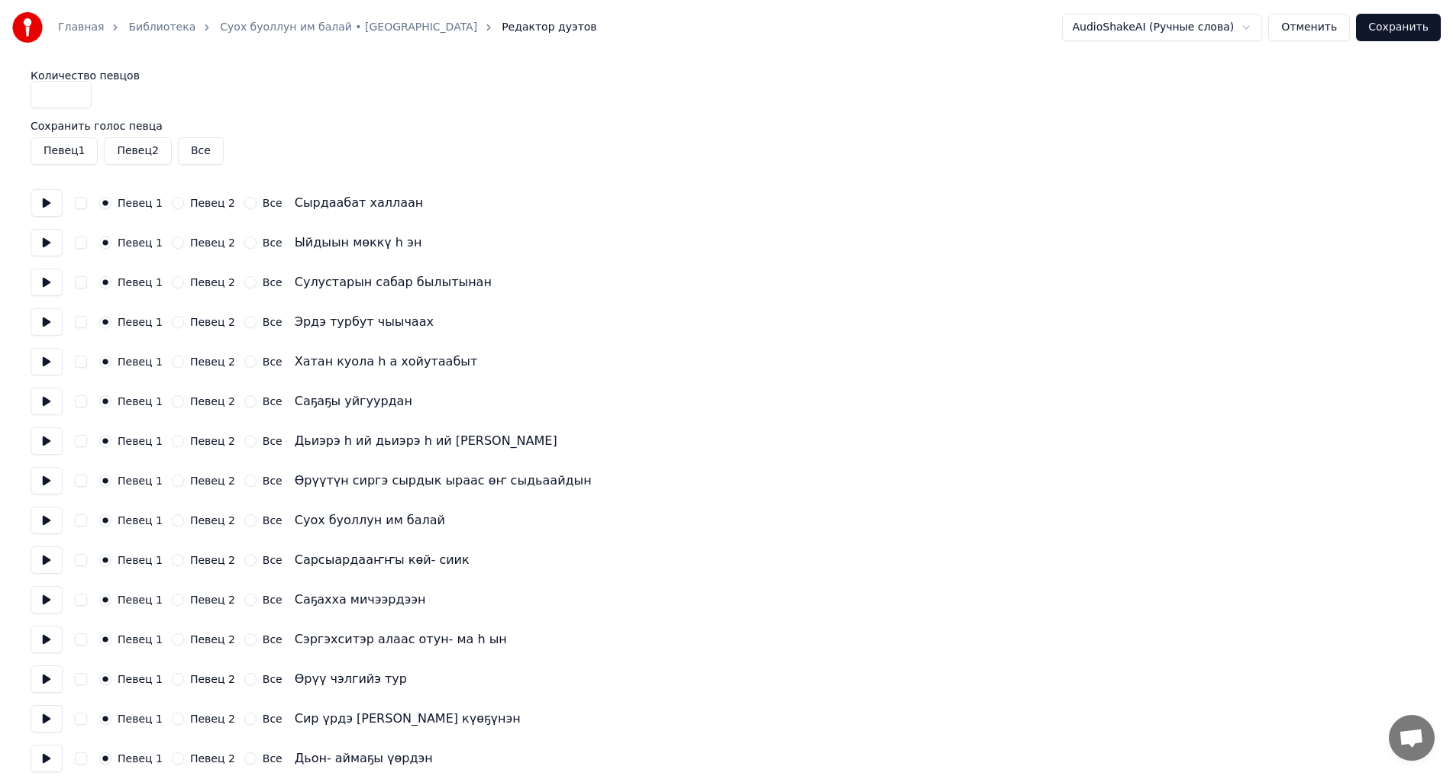
click at [134, 210] on div "Певец 1 Певец 2 Все Сырдаабат халлаан" at bounding box center [726, 202] width 1391 height 27
click at [132, 205] on label "Певец 1" at bounding box center [140, 203] width 45 height 11
click at [111, 205] on button "Певец 1" at bounding box center [105, 203] width 12 height 12
click at [214, 202] on label "Певец 2" at bounding box center [212, 203] width 45 height 11
click at [184, 202] on button "Певец 2" at bounding box center [178, 203] width 12 height 12
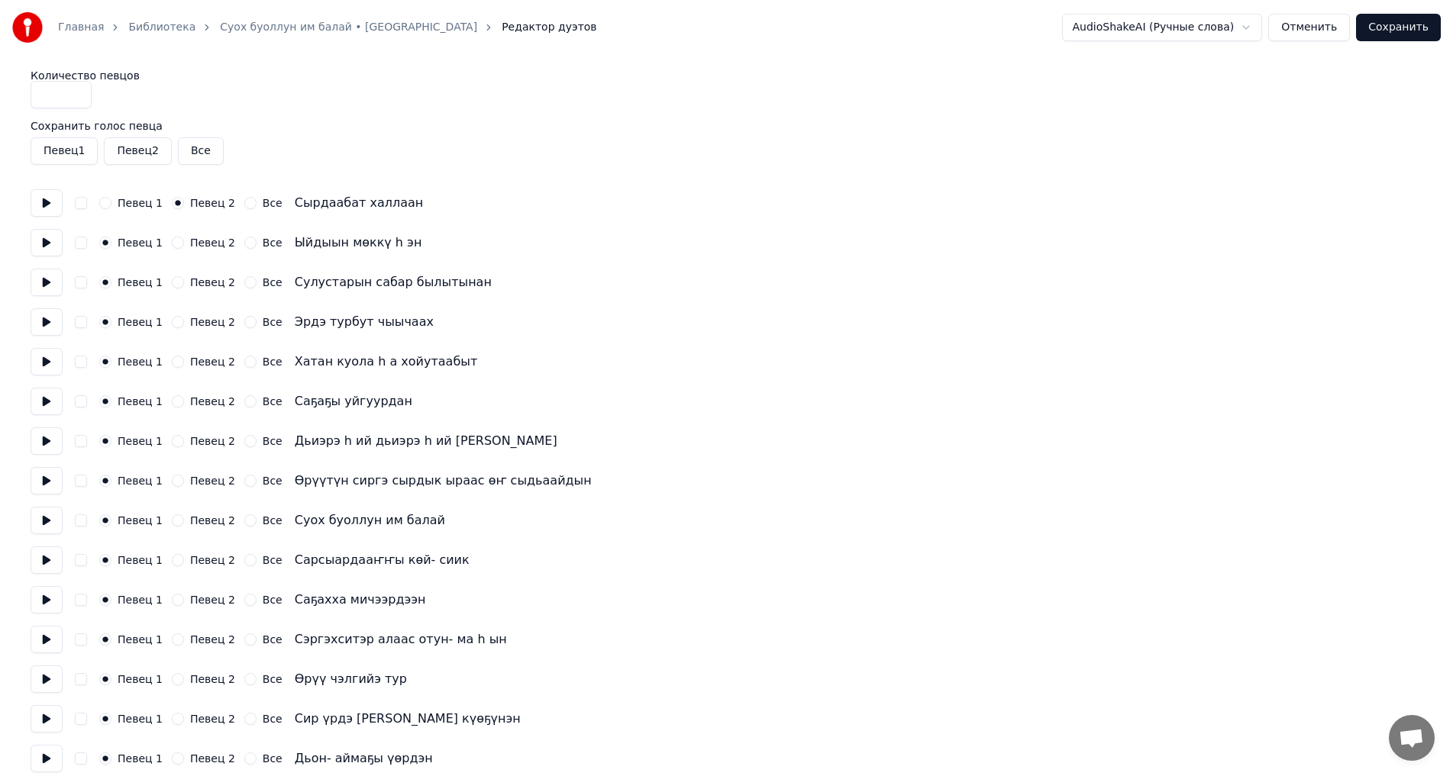
click at [149, 204] on label "Певец 1" at bounding box center [140, 203] width 45 height 11
click at [111, 204] on button "Певец 1" at bounding box center [105, 203] width 12 height 12
click at [44, 206] on button at bounding box center [47, 202] width 32 height 27
click at [125, 206] on label "Певец 1" at bounding box center [140, 203] width 45 height 11
click at [111, 206] on button "Певец 1" at bounding box center [105, 203] width 12 height 12
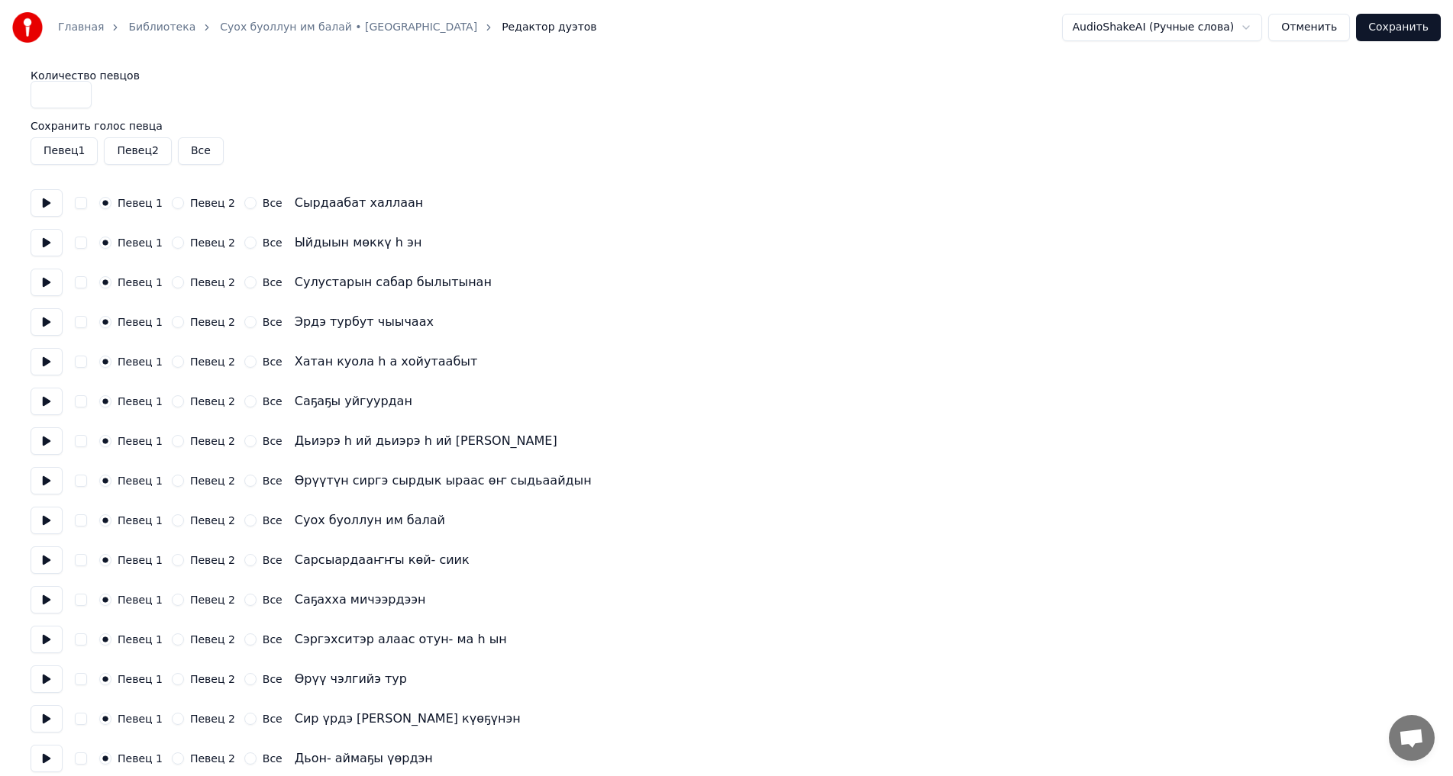
click at [210, 202] on label "Певец 2" at bounding box center [212, 203] width 45 height 11
click at [184, 202] on button "Певец 2" at bounding box center [178, 203] width 12 height 12
click at [195, 238] on label "Певец 2" at bounding box center [212, 242] width 45 height 11
click at [184, 238] on button "Певец 2" at bounding box center [178, 243] width 12 height 12
click at [144, 245] on label "Певец 1" at bounding box center [140, 242] width 45 height 11
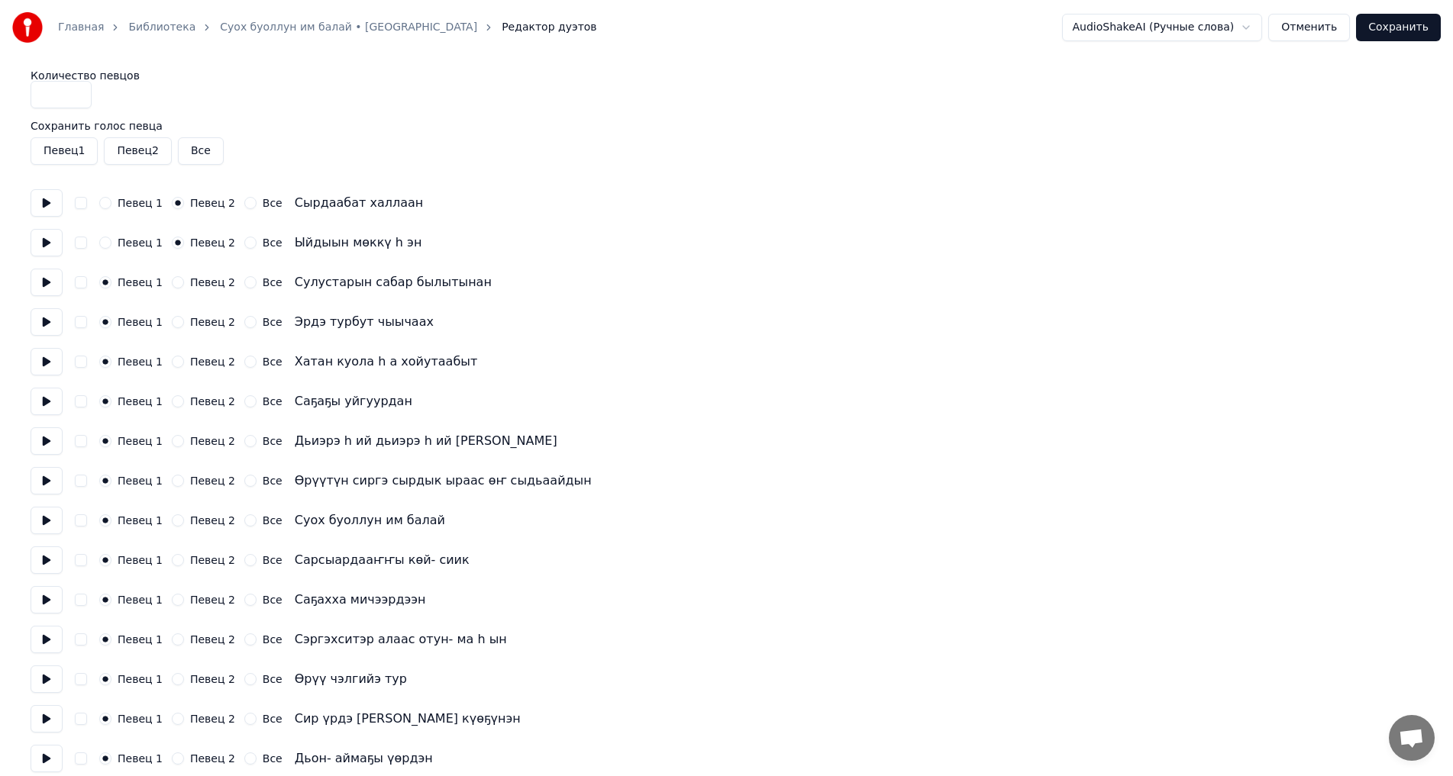
click at [111, 245] on button "Певец 1" at bounding box center [105, 243] width 12 height 12
click at [208, 243] on label "Певец 2" at bounding box center [212, 242] width 45 height 11
click at [184, 243] on button "Певец 2" at bounding box center [178, 243] width 12 height 12
click at [203, 285] on label "Певец 2" at bounding box center [212, 282] width 45 height 11
click at [184, 285] on button "Певец 2" at bounding box center [178, 282] width 12 height 12
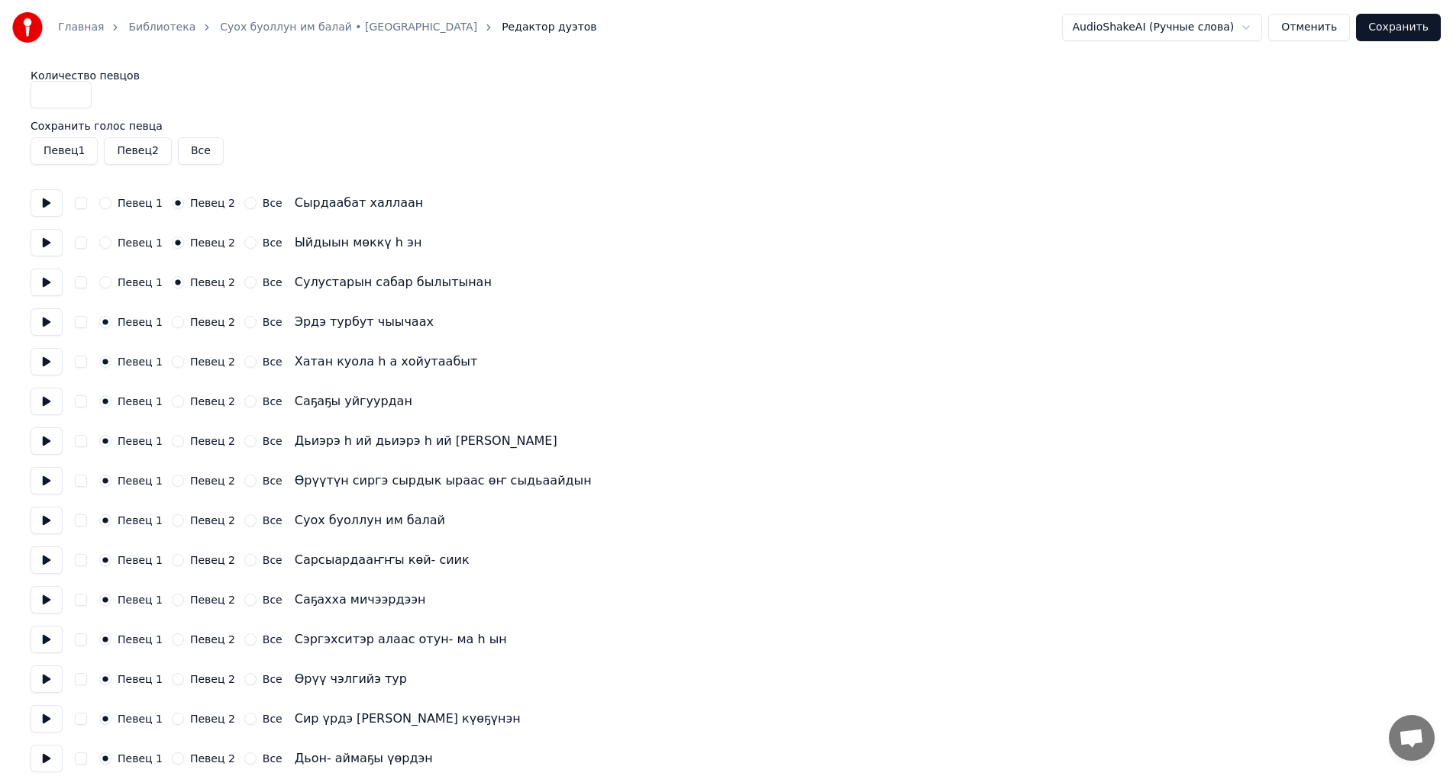
click at [200, 313] on div "Певец 1 Певец 2 Все Эрдэ турбут чыычаах" at bounding box center [726, 321] width 1391 height 27
click at [200, 324] on label "Певец 2" at bounding box center [212, 322] width 45 height 11
click at [184, 324] on button "Певец 2" at bounding box center [178, 322] width 12 height 12
